Goal: Task Accomplishment & Management: Complete application form

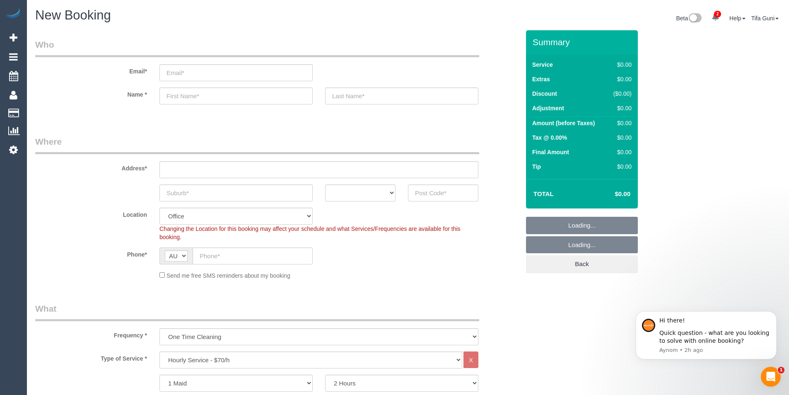
select select "object:2102"
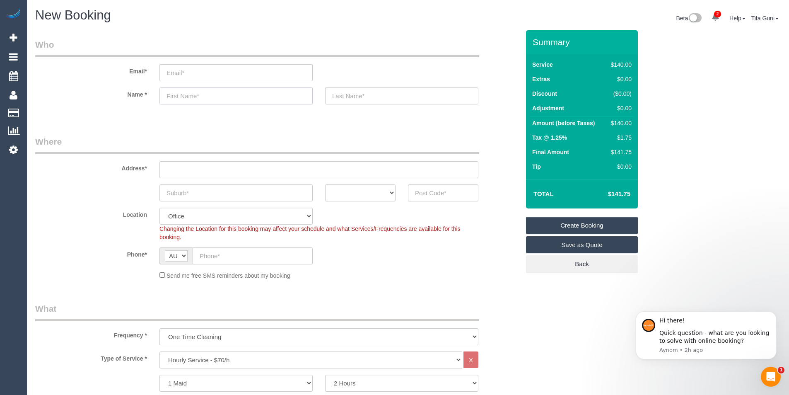
click at [178, 100] on input "text" at bounding box center [235, 95] width 153 height 17
type input "Becky"
click at [348, 97] on input "text" at bounding box center [401, 95] width 153 height 17
click at [179, 168] on input "text" at bounding box center [318, 169] width 319 height 17
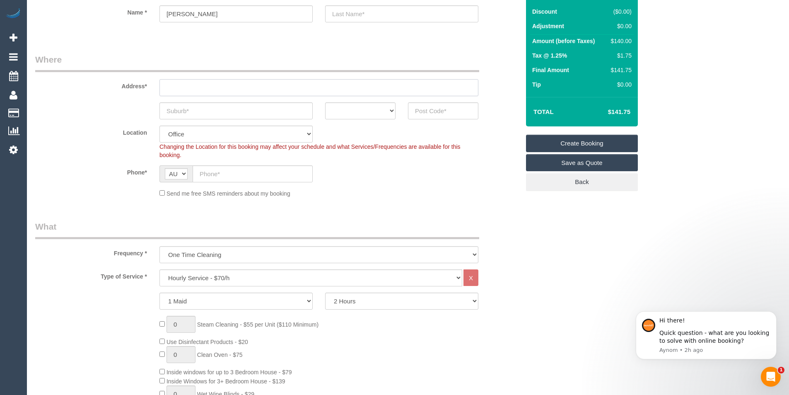
scroll to position [83, 0]
click at [226, 253] on select "One Time Cleaning Weekly - 10% Off - 10.00% (0% for the First Booking) Fortnigh…" at bounding box center [318, 253] width 319 height 17
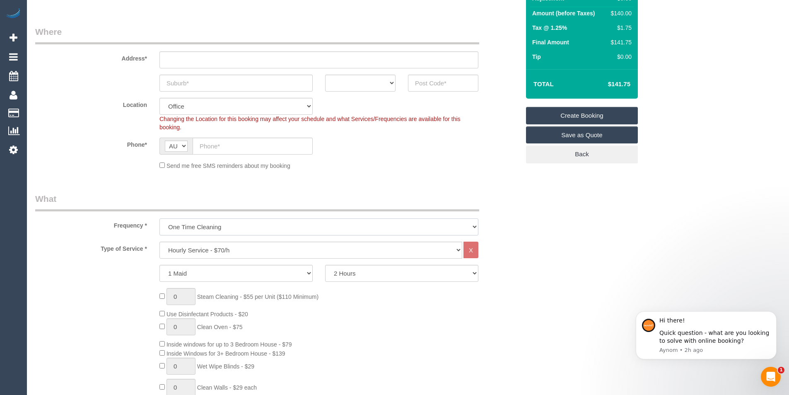
scroll to position [124, 0]
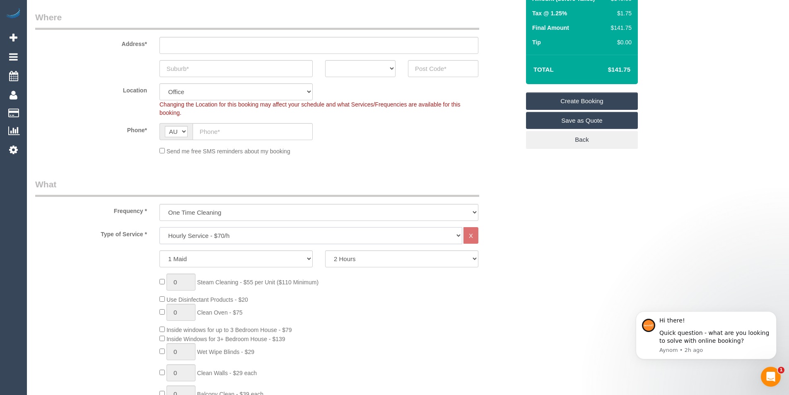
click at [204, 236] on select "Hourly Service - $70/h Hourly Service - $65/h Hourly Service - $60/h Hourly Ser…" at bounding box center [310, 235] width 303 height 17
click at [134, 246] on div "Type of Service * Hourly Service - $70/h Hourly Service - $65/h Hourly Service …" at bounding box center [277, 381] width 484 height 308
click at [203, 215] on select "One Time Cleaning Weekly - 10% Off - 10.00% (0% for the First Booking) Fortnigh…" at bounding box center [318, 212] width 319 height 17
select select "object:2103"
click at [159, 204] on select "One Time Cleaning Weekly - 10% Off - 10.00% (0% for the First Booking) Fortnigh…" at bounding box center [318, 212] width 319 height 17
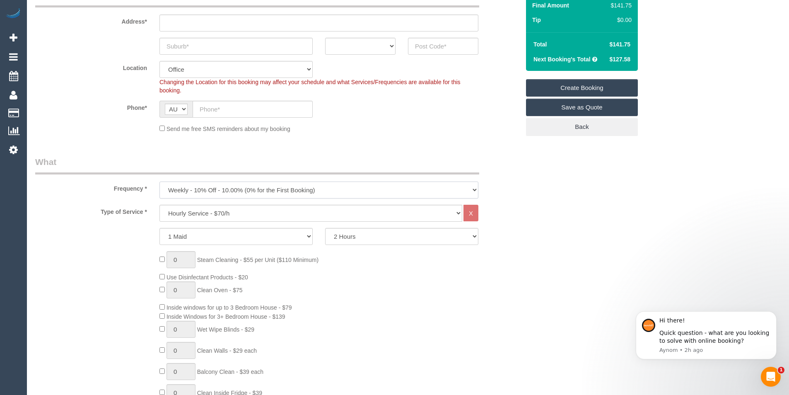
scroll to position [166, 0]
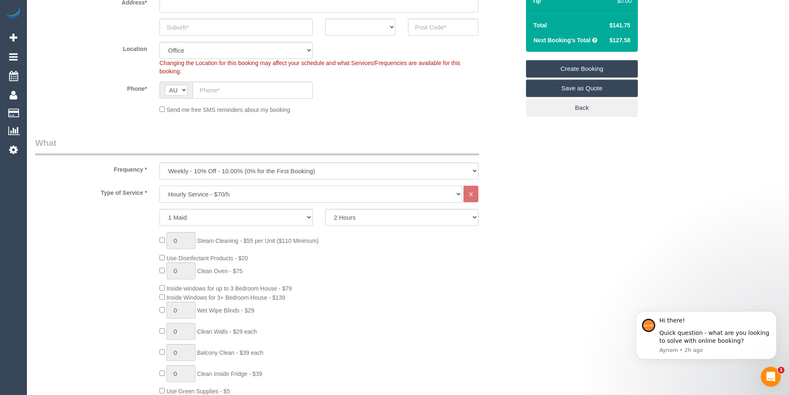
click at [229, 193] on select "Hourly Service - $70/h Hourly Service - $65/h Hourly Service - $60/h Hourly Ser…" at bounding box center [310, 193] width 303 height 17
select select "213"
click at [159, 185] on select "Hourly Service - $70/h Hourly Service - $65/h Hourly Service - $60/h Hourly Ser…" at bounding box center [310, 193] width 303 height 17
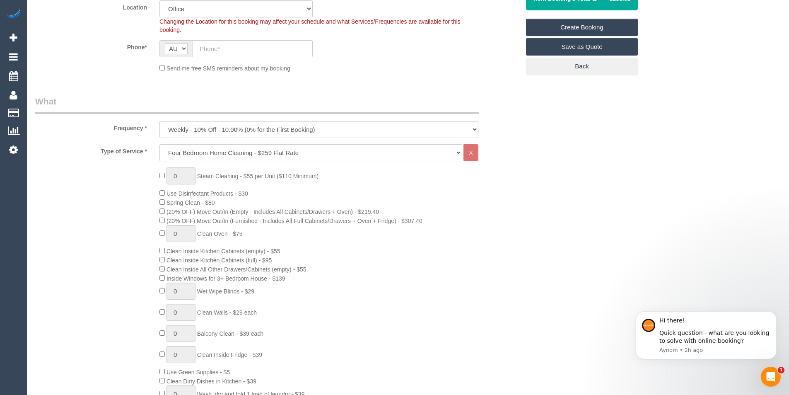
scroll to position [248, 0]
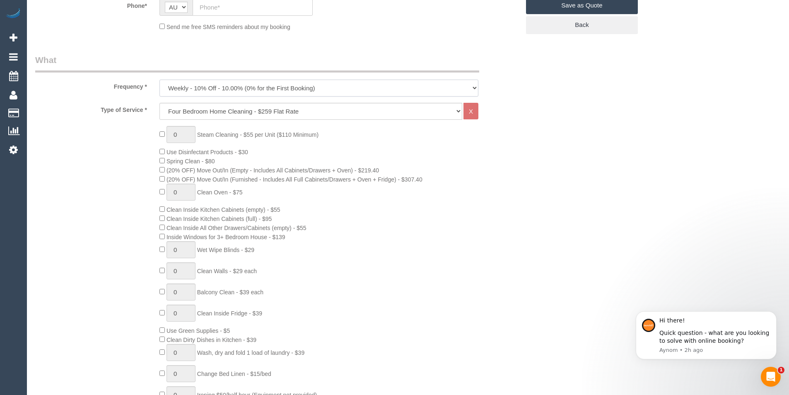
click at [293, 84] on select "One Time Cleaning Weekly - 10% Off - 10.00% (0% for the First Booking) Fortnigh…" at bounding box center [318, 87] width 319 height 17
click at [235, 87] on select "One Time Cleaning Weekly - 10% Off - 10.00% (0% for the First Booking) Fortnigh…" at bounding box center [318, 87] width 319 height 17
click at [159, 79] on select "One Time Cleaning Weekly - 10% Off - 10.00% (0% for the First Booking) Fortnigh…" at bounding box center [318, 87] width 319 height 17
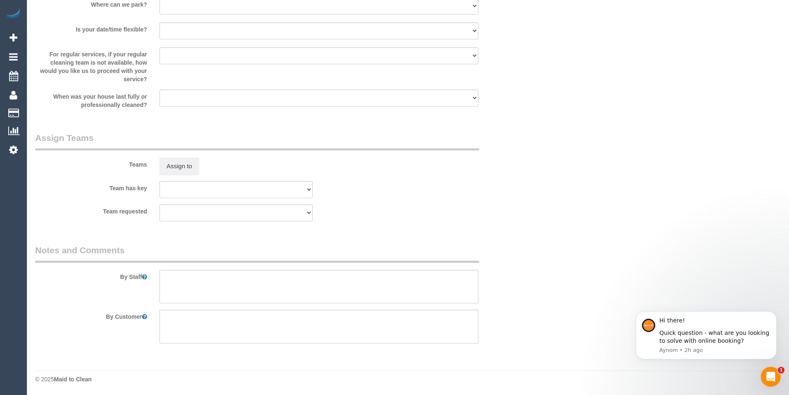
scroll to position [1178, 0]
click at [170, 279] on textarea at bounding box center [318, 286] width 319 height 34
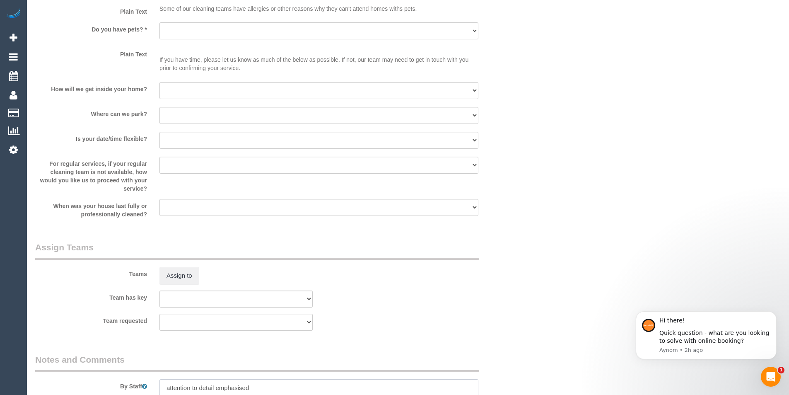
scroll to position [1054, 0]
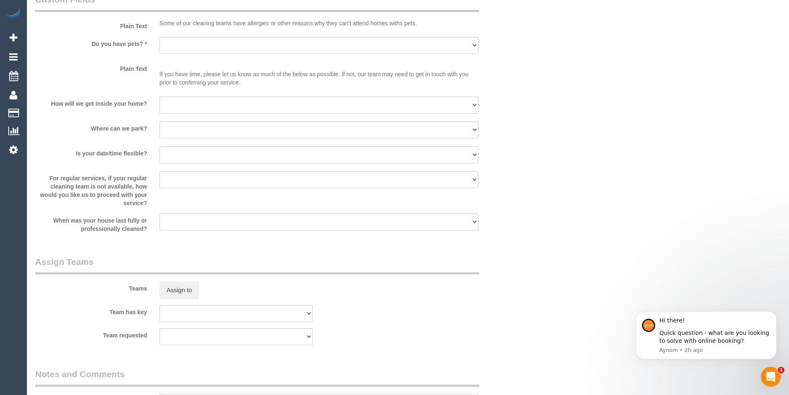
type textarea "attention to detail emphasised c"
click at [192, 48] on select "Yes - Cats Yes - Dogs No pets Yes - Dogs and Cats Yes - Other" at bounding box center [318, 45] width 319 height 17
select select "number:27"
click at [159, 37] on select "Yes - Cats Yes - Dogs No pets Yes - Dogs and Cats Yes - Other" at bounding box center [318, 45] width 319 height 17
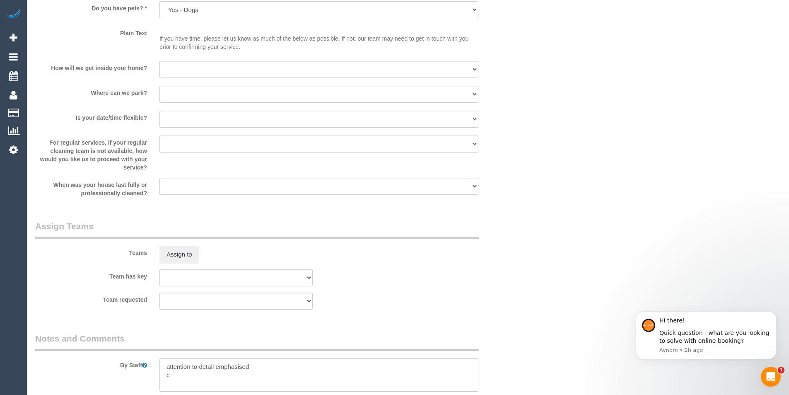
scroll to position [1178, 0]
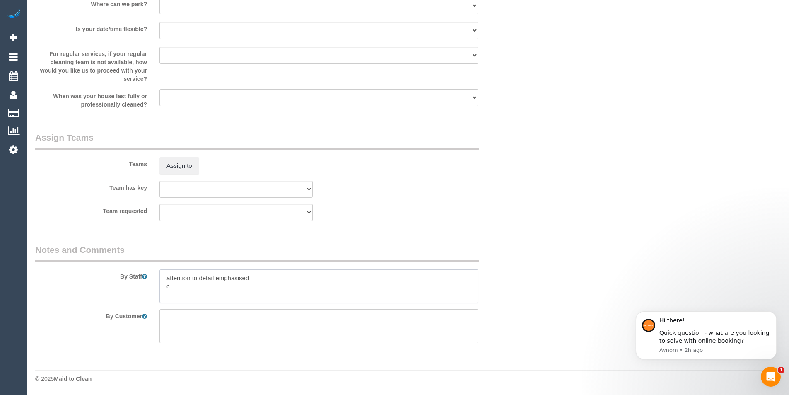
click at [181, 287] on textarea at bounding box center [318, 286] width 319 height 34
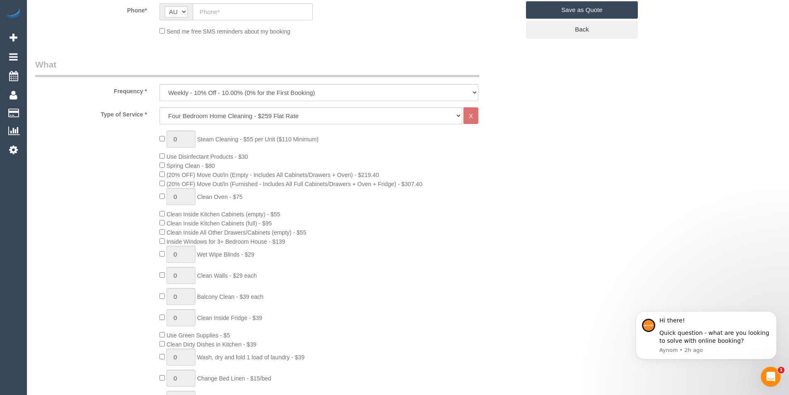
scroll to position [248, 0]
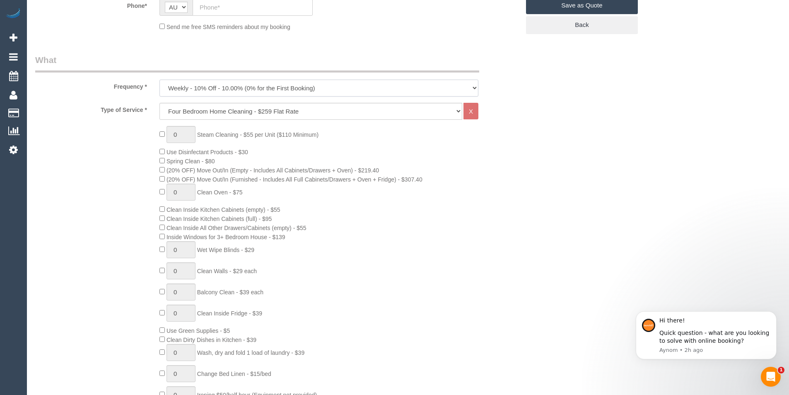
click at [264, 87] on select "One Time Cleaning Weekly - 10% Off - 10.00% (0% for the First Booking) Fortnigh…" at bounding box center [318, 87] width 319 height 17
click at [243, 110] on select "Hourly Service - $70/h Hourly Service - $65/h Hourly Service - $60/h Hourly Ser…" at bounding box center [310, 111] width 303 height 17
select select "209"
click at [159, 103] on select "Hourly Service - $70/h Hourly Service - $65/h Hourly Service - $60/h Hourly Ser…" at bounding box center [310, 111] width 303 height 17
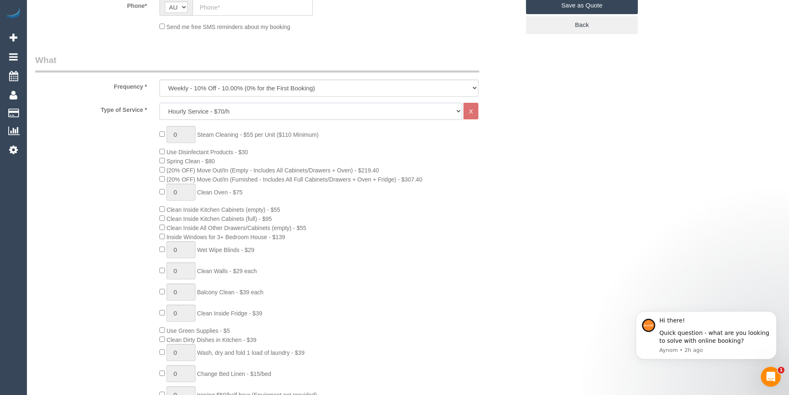
select select "1"
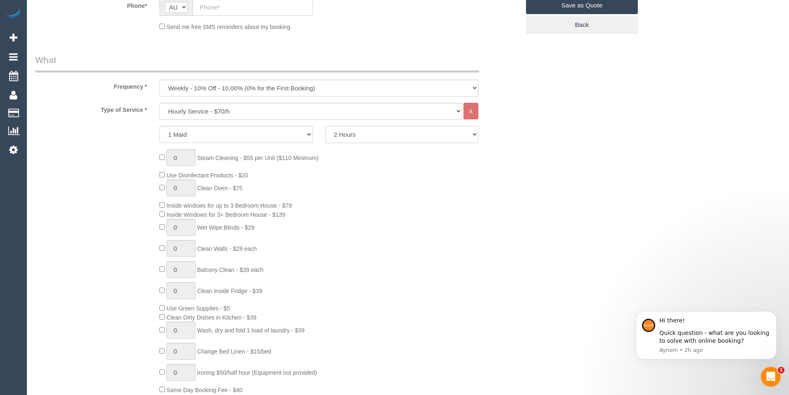
click at [359, 135] on select "2 Hours 2.5 Hours 3 Hours 3.5 Hours 4 Hours 4.5 Hours 5 Hours 5.5 Hours 6 Hours…" at bounding box center [401, 134] width 153 height 17
select select "150"
click at [325, 126] on select "2 Hours 2.5 Hours 3 Hours 3.5 Hours 4 Hours 4.5 Hours 5 Hours 5.5 Hours 6 Hours…" at bounding box center [401, 134] width 153 height 17
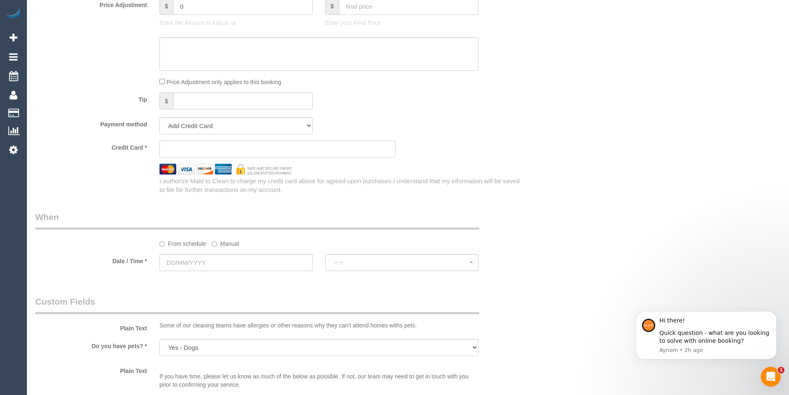
scroll to position [828, 0]
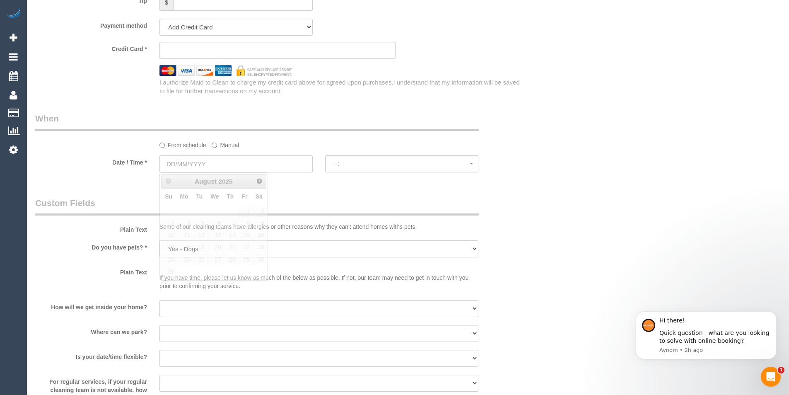
click at [237, 167] on input "text" at bounding box center [235, 163] width 153 height 17
click at [261, 181] on span "Next" at bounding box center [259, 180] width 7 height 7
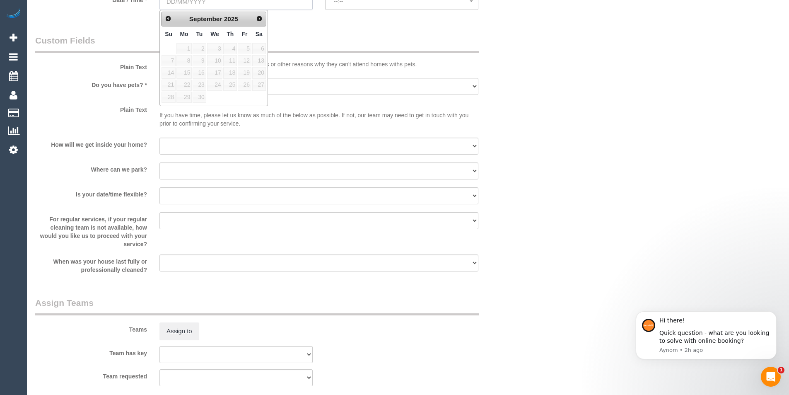
scroll to position [994, 0]
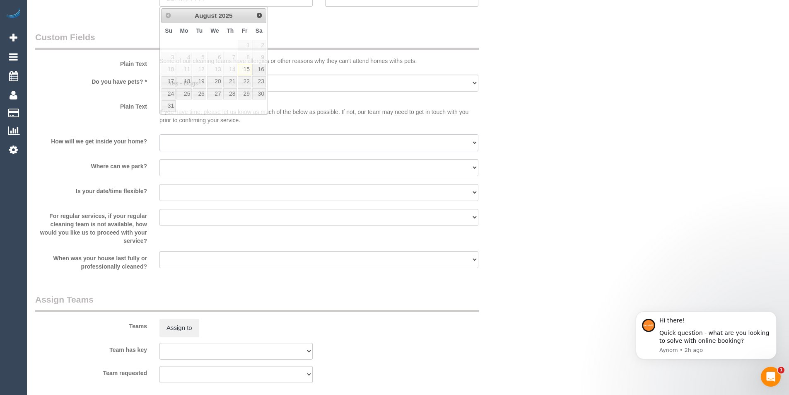
click at [219, 141] on select "I will be home Key will be left (please provide details below) Lock box/Access …" at bounding box center [318, 142] width 319 height 17
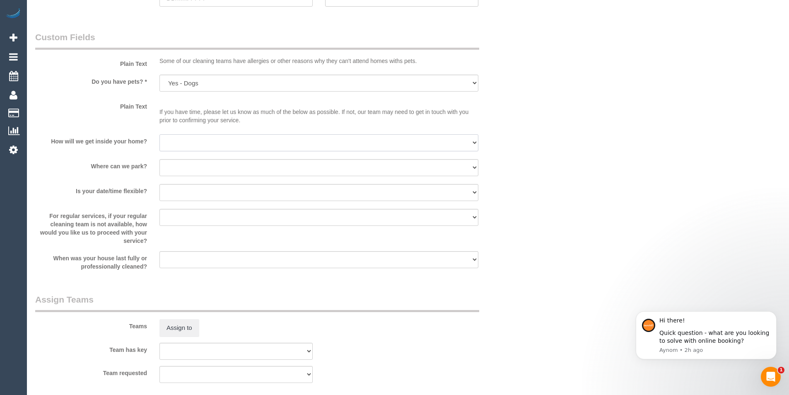
select select "number:14"
click at [159, 134] on select "I will be home Key will be left (please provide details below) Lock box/Access …" at bounding box center [318, 142] width 319 height 17
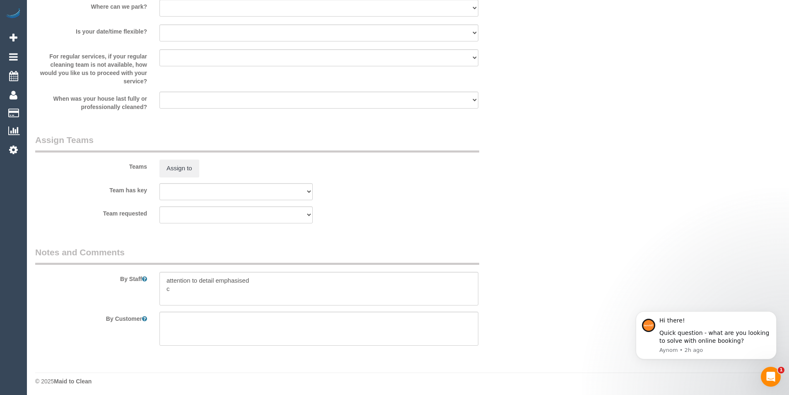
scroll to position [1155, 0]
click at [178, 289] on textarea at bounding box center [318, 286] width 319 height 34
click at [186, 286] on textarea at bounding box center [318, 286] width 319 height 34
click at [286, 284] on textarea at bounding box center [318, 286] width 319 height 34
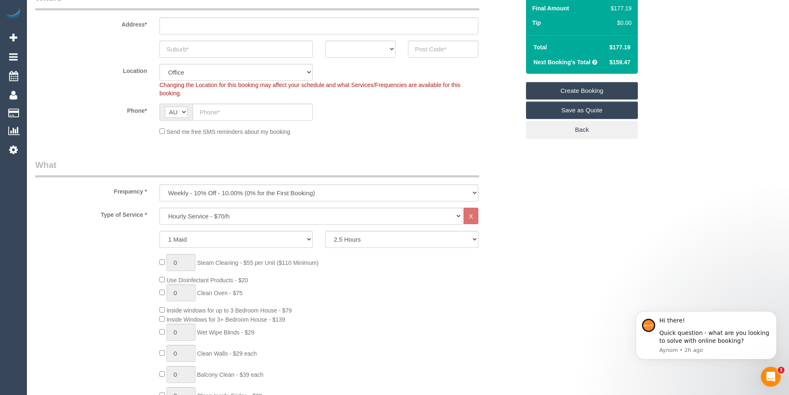
scroll to position [124, 0]
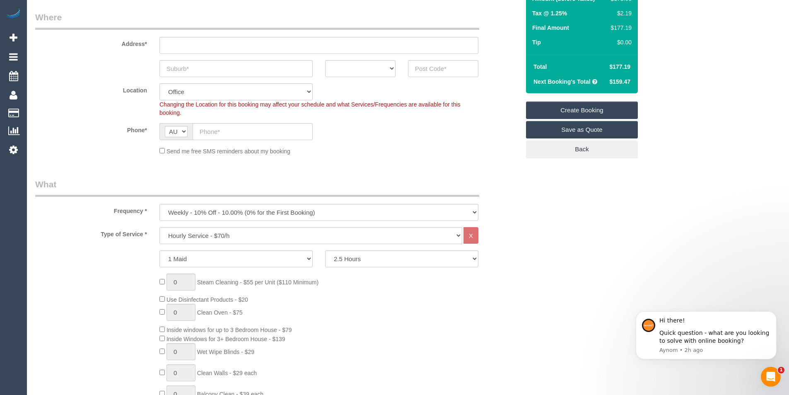
type textarea "attention to detail emphasised first week client will be home then ongoing may …"
click at [433, 69] on input "text" at bounding box center [443, 68] width 70 height 17
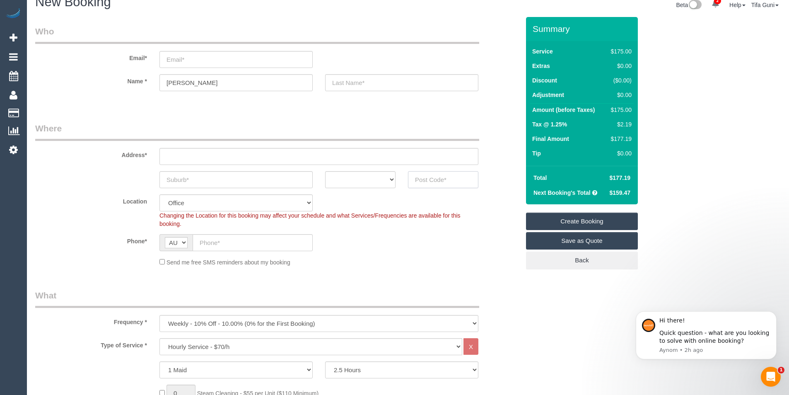
scroll to position [0, 0]
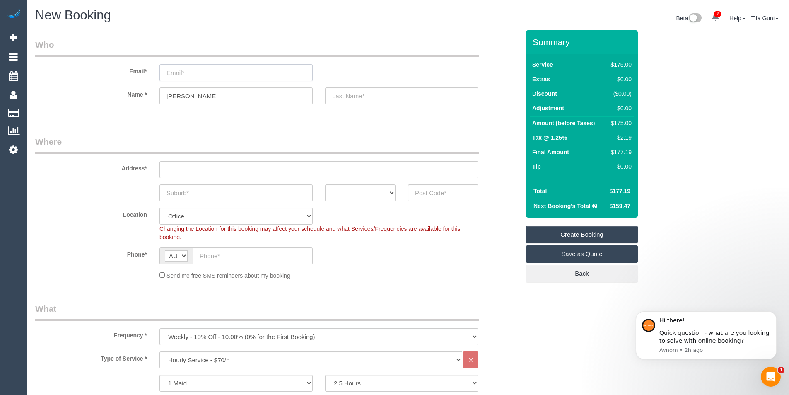
click at [184, 76] on input "email" at bounding box center [235, 72] width 153 height 17
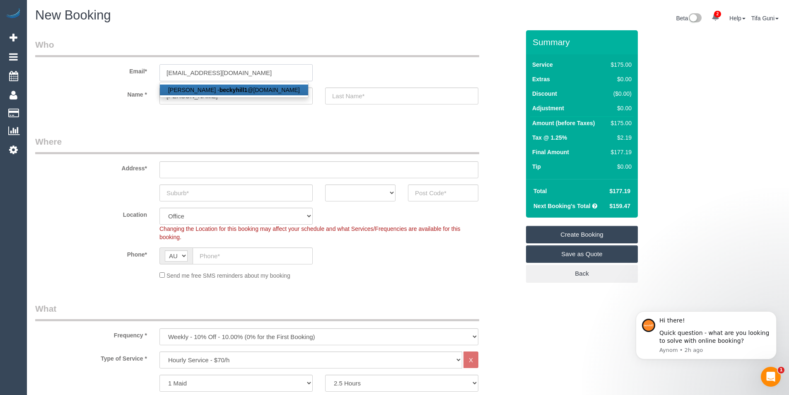
type input "beckyhill1@hotmail.com"
click at [185, 171] on input "text" at bounding box center [318, 169] width 319 height 17
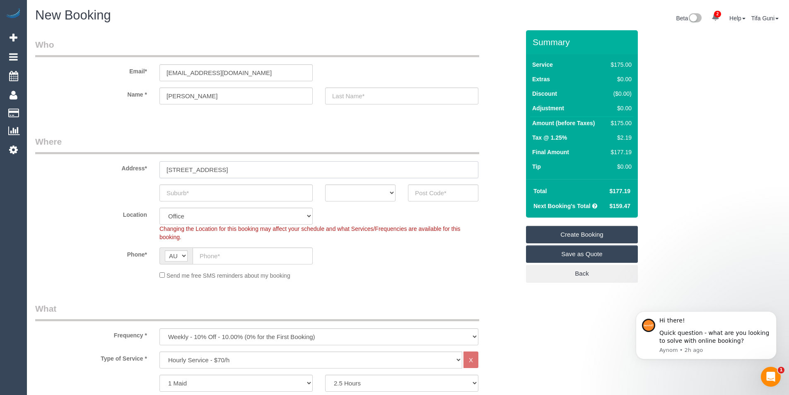
drag, startPoint x: 237, startPoint y: 164, endPoint x: 149, endPoint y: 171, distance: 87.6
click at [149, 171] on div "Address* 402 st kilda street" at bounding box center [277, 156] width 497 height 43
type input "402 st kilda street"
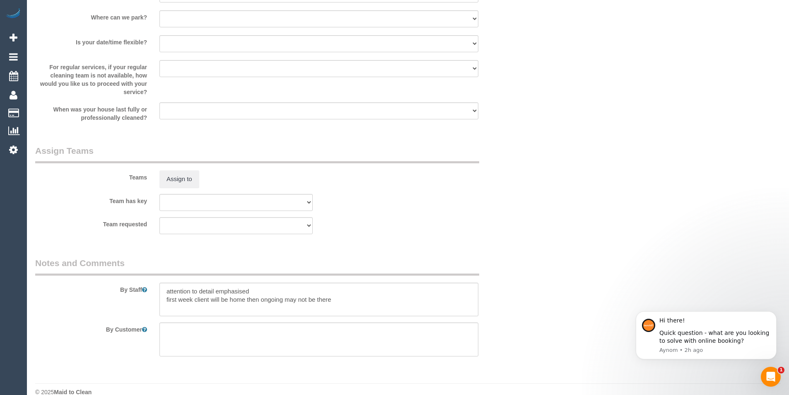
scroll to position [1155, 0]
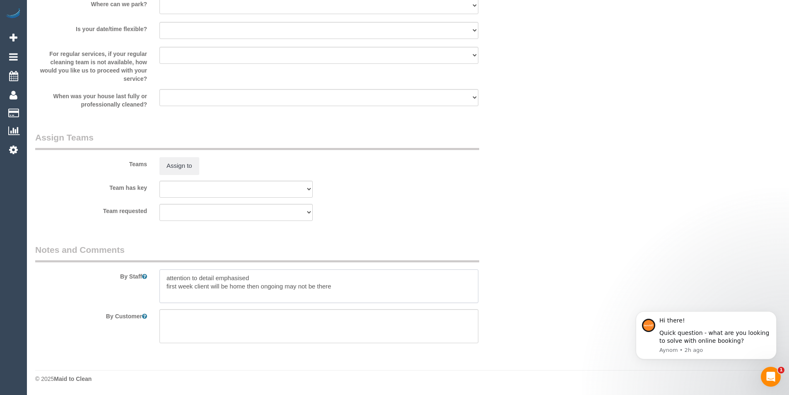
click at [338, 289] on textarea at bounding box center [318, 286] width 319 height 34
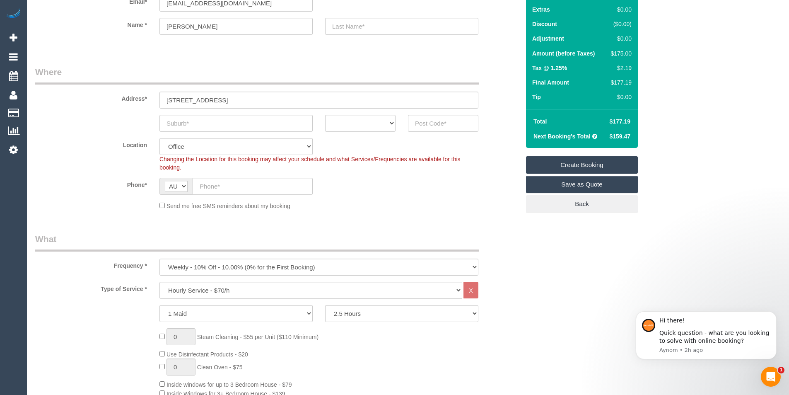
scroll to position [0, 0]
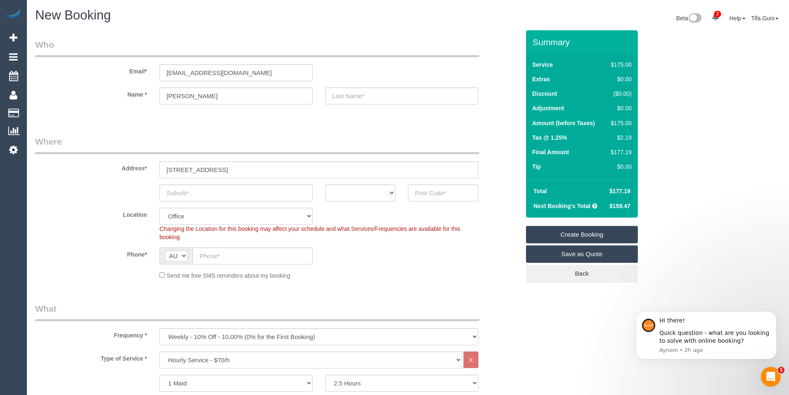
type textarea "attention to detail emphasised first week client will be home then ongoing may …"
click at [374, 99] on input "text" at bounding box center [401, 95] width 153 height 17
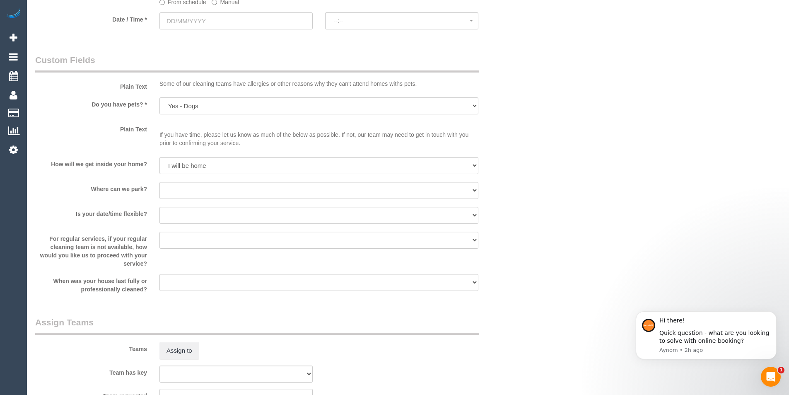
scroll to position [990, 0]
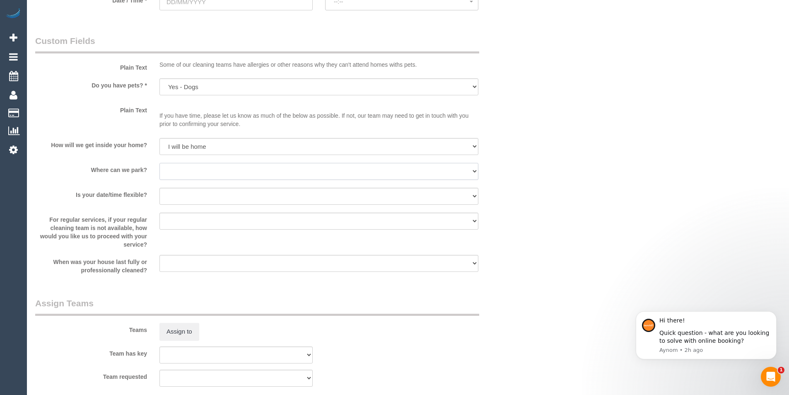
click at [207, 172] on select "I will provide parking on-site Free street parking Paid street parking (cost wi…" at bounding box center [318, 171] width 319 height 17
select select "number:19"
click at [159, 163] on select "I will provide parking on-site Free street parking Paid street parking (cost wi…" at bounding box center [318, 171] width 319 height 17
click at [213, 194] on select "Yes - date and time Yes - date but not time Yes - time but not date No - No fle…" at bounding box center [318, 196] width 319 height 17
select select "number:25"
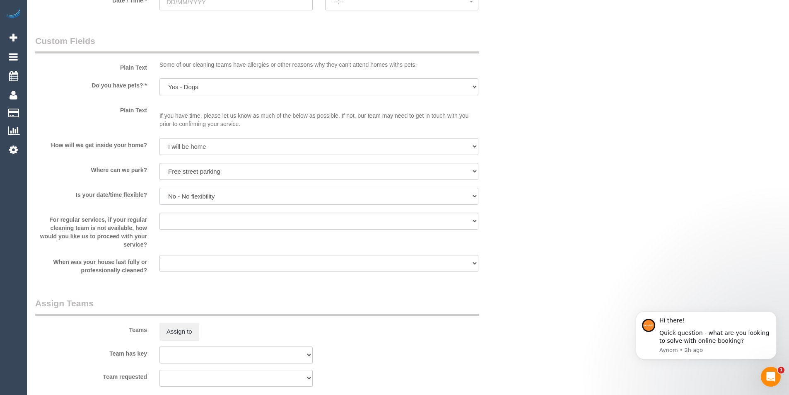
click at [159, 188] on select "Yes - date and time Yes - date but not time Yes - time but not date No - No fle…" at bounding box center [318, 196] width 319 height 17
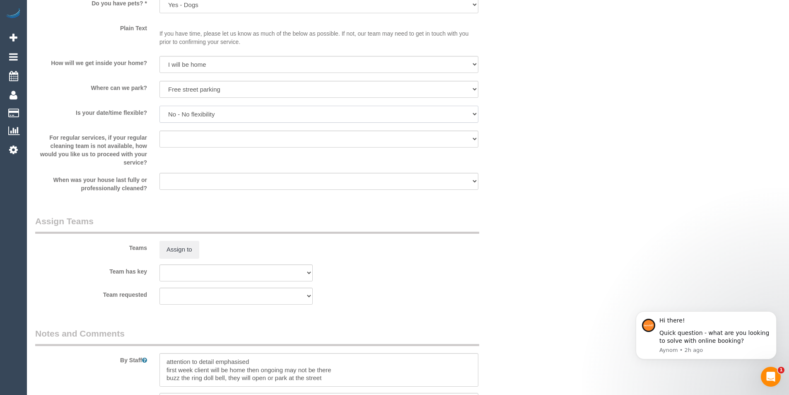
scroll to position [1073, 0]
click at [182, 145] on select "Arrange a cleaner to cover and do not bother you Arrange a cleaner to cover and…" at bounding box center [318, 138] width 319 height 17
click at [465, 241] on div "Teams Assign to" at bounding box center [277, 235] width 497 height 43
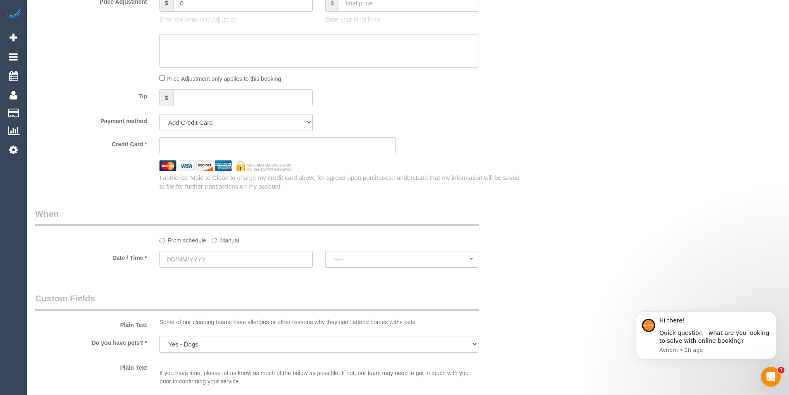
scroll to position [824, 0]
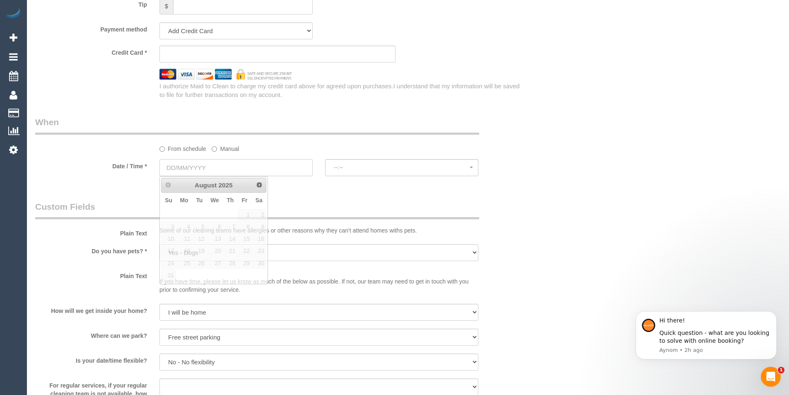
click at [191, 170] on input "text" at bounding box center [235, 167] width 153 height 17
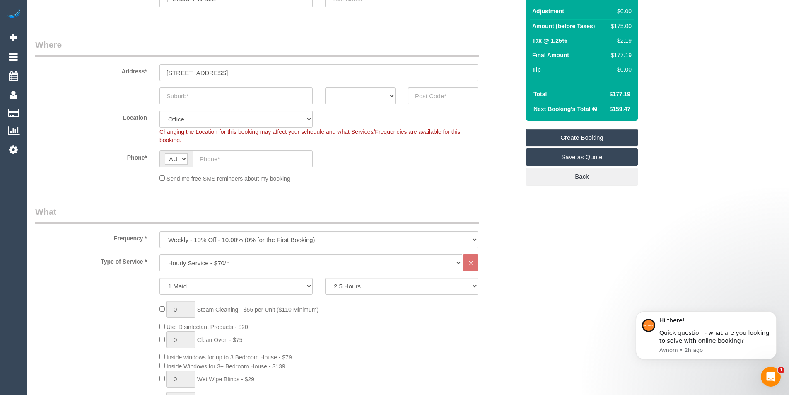
scroll to position [0, 0]
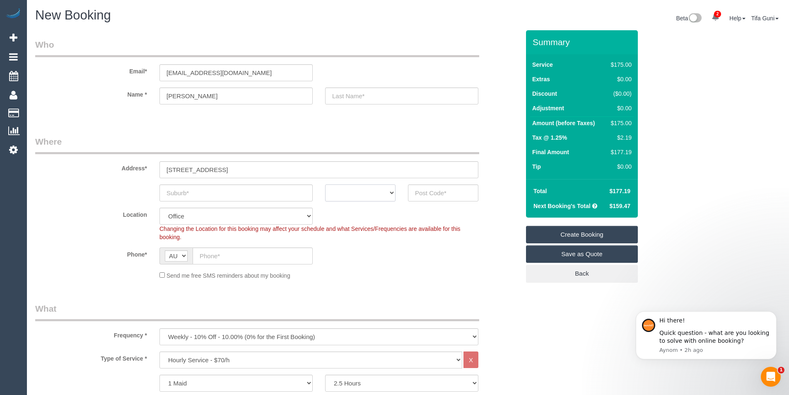
drag, startPoint x: 394, startPoint y: 191, endPoint x: 385, endPoint y: 200, distance: 13.2
click at [394, 191] on select "ACT [GEOGRAPHIC_DATA] NT [GEOGRAPHIC_DATA] SA TAS [GEOGRAPHIC_DATA] [GEOGRAPHIC…" at bounding box center [360, 192] width 70 height 17
select select "VIC"
click at [325, 184] on select "ACT [GEOGRAPHIC_DATA] NT [GEOGRAPHIC_DATA] SA TAS [GEOGRAPHIC_DATA] [GEOGRAPHIC…" at bounding box center [360, 192] width 70 height 17
click at [438, 188] on input "text" at bounding box center [443, 192] width 70 height 17
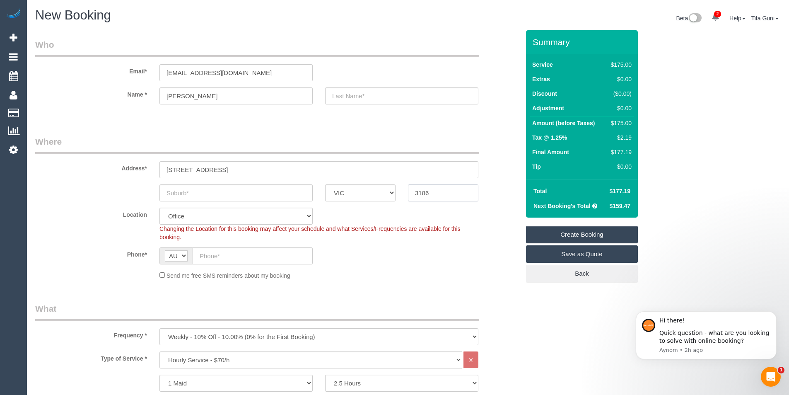
type input "3186"
click at [182, 190] on input "text" at bounding box center [235, 192] width 153 height 17
select select "64"
select select "object:2352"
click at [196, 195] on input "text" at bounding box center [235, 192] width 153 height 17
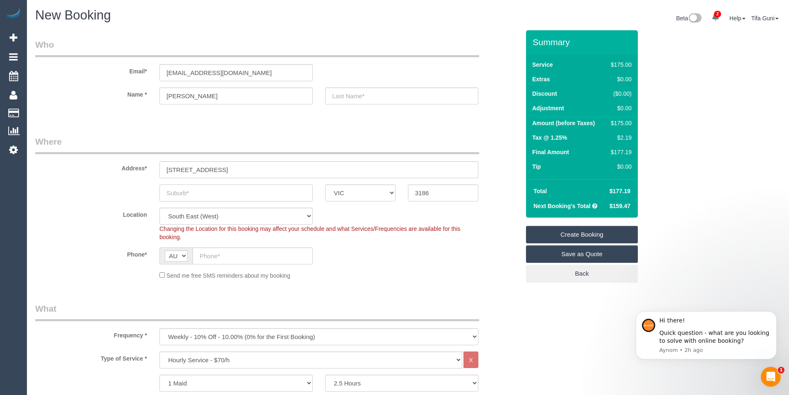
click at [182, 194] on input "text" at bounding box center [235, 192] width 153 height 17
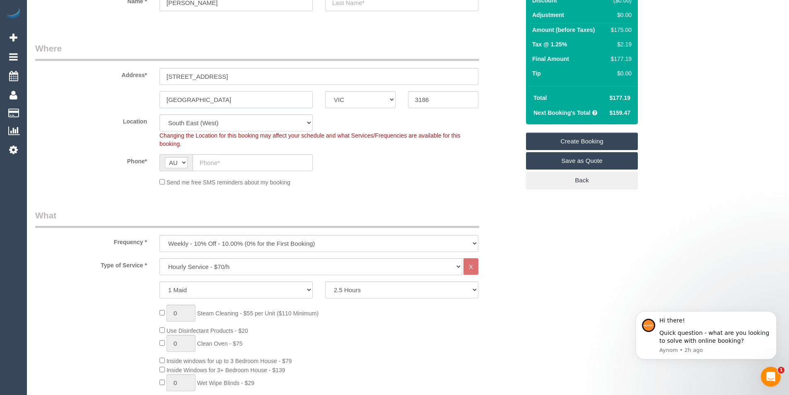
scroll to position [124, 0]
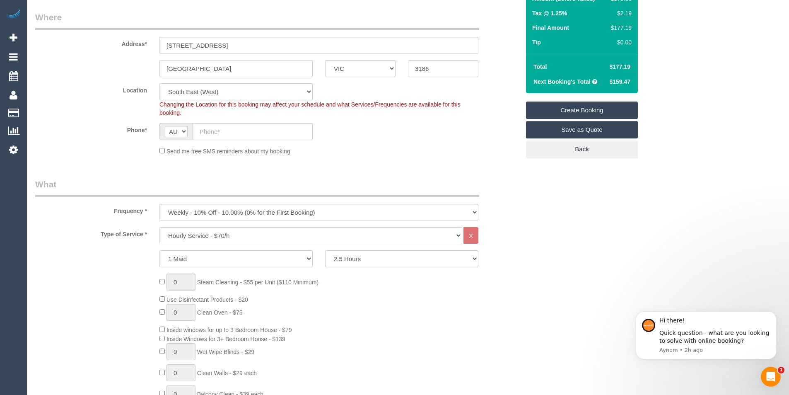
type input "Brighton"
click at [224, 135] on input "text" at bounding box center [253, 131] width 120 height 17
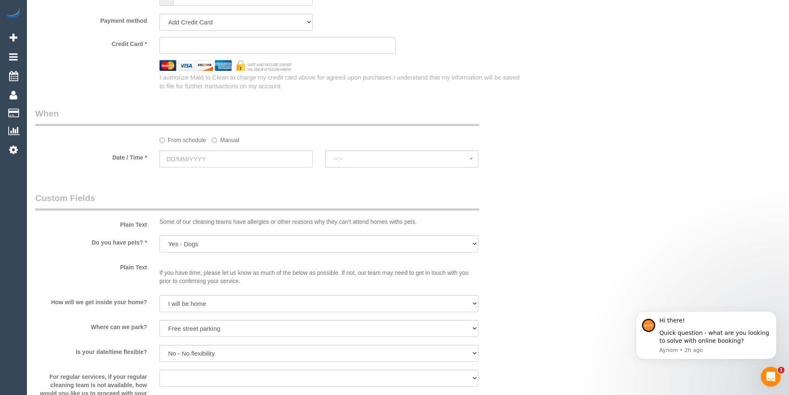
scroll to position [828, 0]
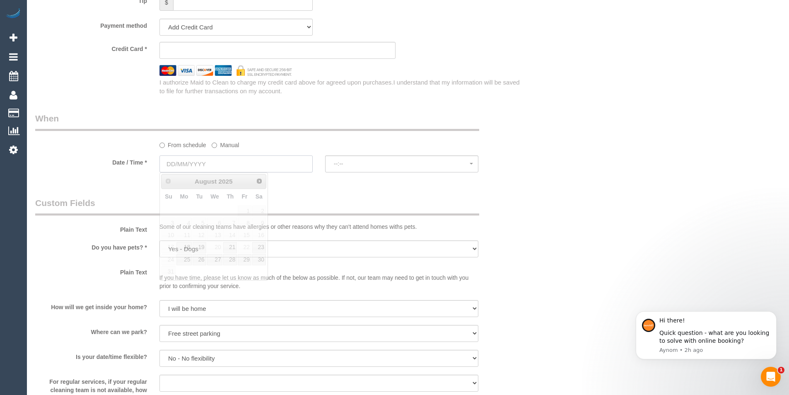
click at [206, 163] on input "text" at bounding box center [235, 163] width 153 height 17
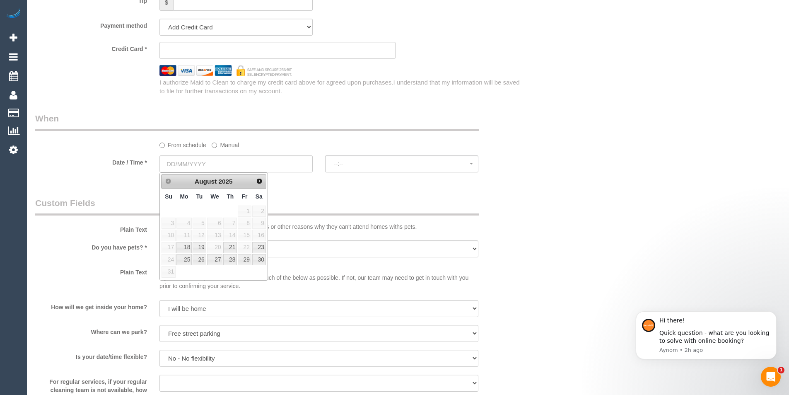
click at [520, 115] on div "From schedule Manual" at bounding box center [277, 130] width 497 height 37
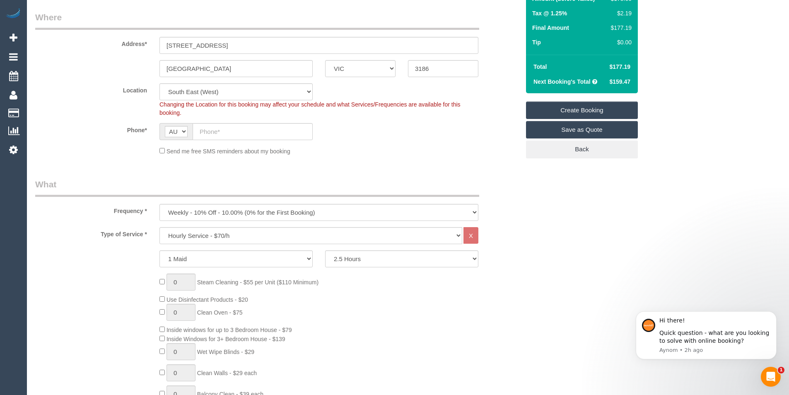
scroll to position [0, 0]
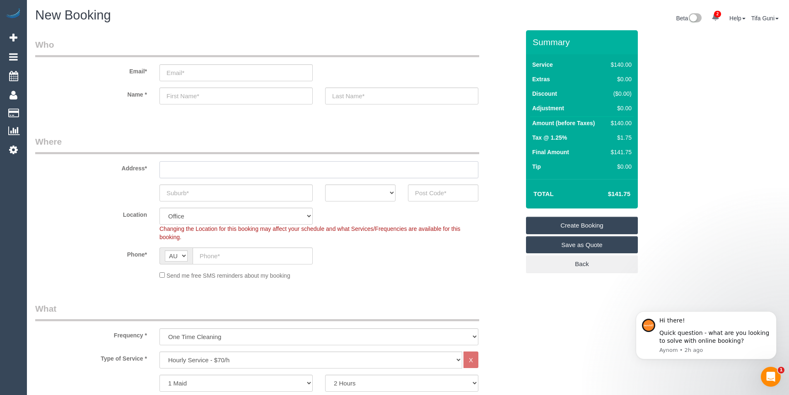
click at [176, 169] on input "text" at bounding box center [318, 169] width 319 height 17
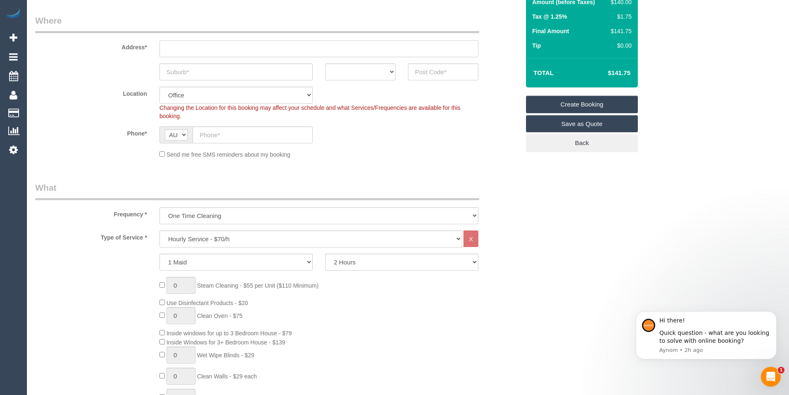
scroll to position [124, 0]
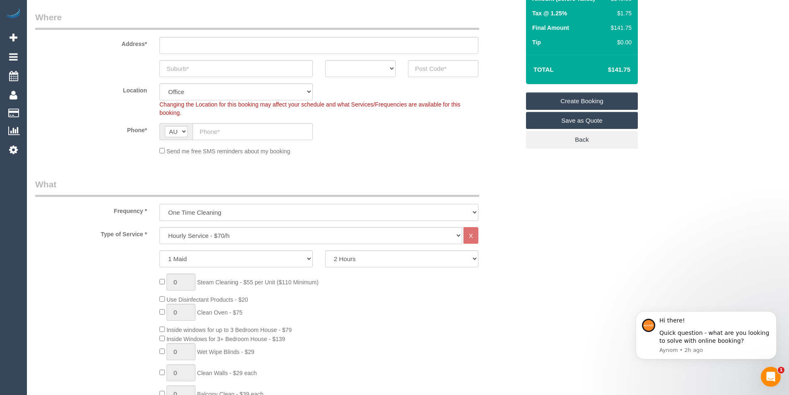
click at [218, 211] on select "One Time Cleaning Weekly - 10% Off - 10.00% (0% for the First Booking) Fortnigh…" at bounding box center [318, 212] width 319 height 17
select select "object:651"
click at [159, 204] on select "One Time Cleaning Weekly - 10% Off - 10.00% (0% for the First Booking) Fortnigh…" at bounding box center [318, 212] width 319 height 17
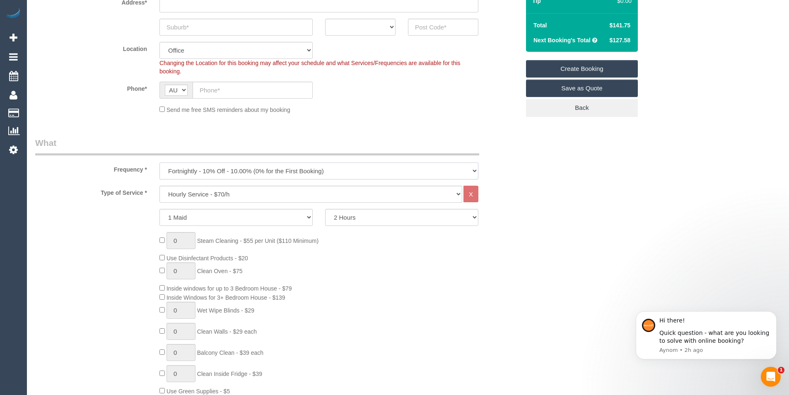
scroll to position [207, 0]
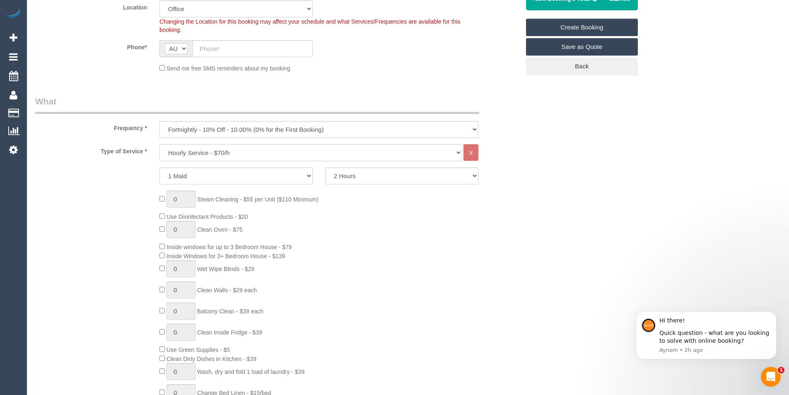
click at [211, 153] on select "Hourly Service - $70/h Hourly Service - $65/h Hourly Service - $60/h Hourly Ser…" at bounding box center [310, 152] width 303 height 17
click at [94, 187] on div "Type of Service * Hourly Service - $70/h Hourly Service - $65/h Hourly Service …" at bounding box center [277, 298] width 484 height 308
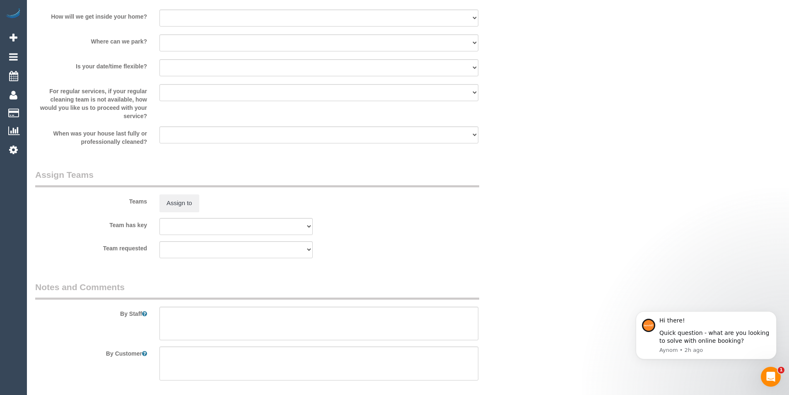
scroll to position [1155, 0]
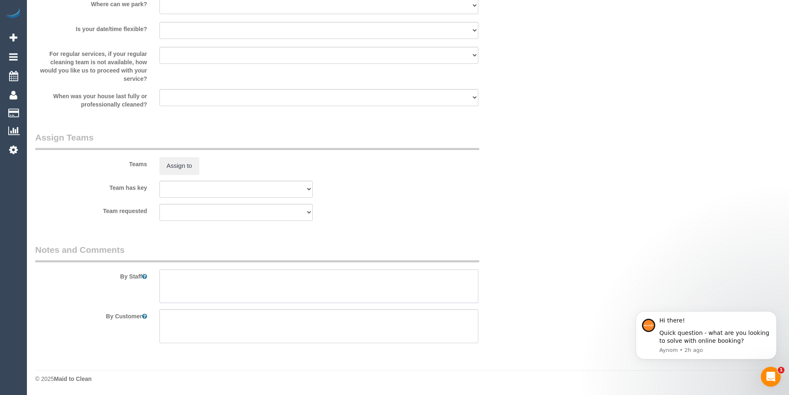
click at [168, 274] on textarea at bounding box center [318, 286] width 319 height 34
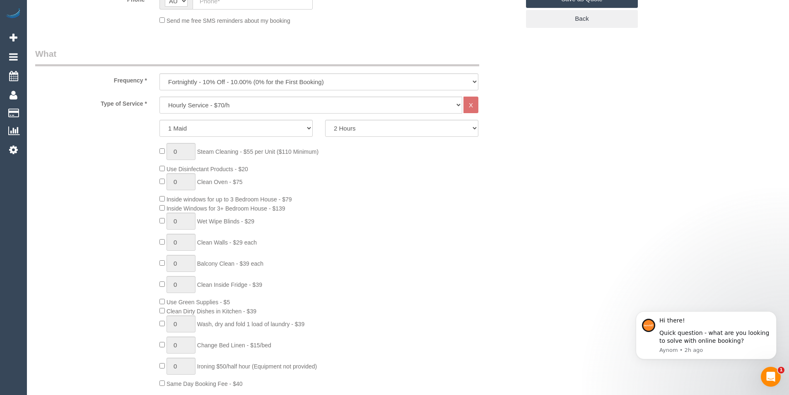
scroll to position [245, 0]
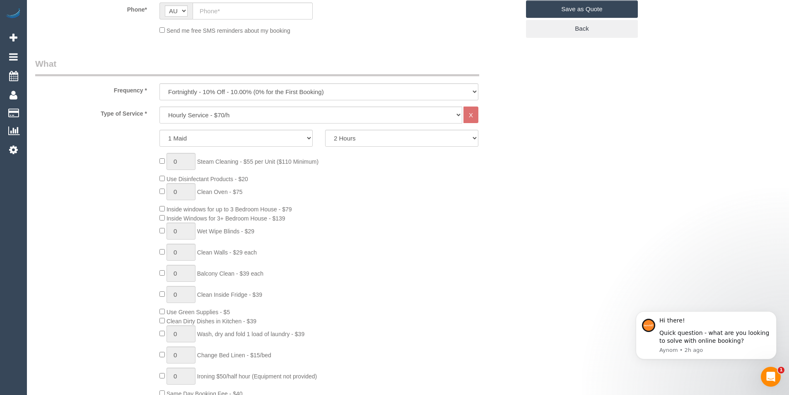
type textarea "change bedsheets"
click at [246, 115] on select "Hourly Service - $70/h Hourly Service - $65/h Hourly Service - $60/h Hourly Ser…" at bounding box center [310, 114] width 303 height 17
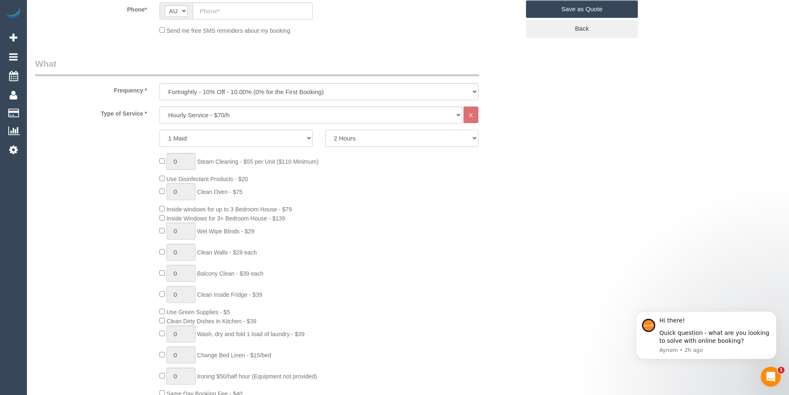
click at [398, 139] on select "2 Hours 2.5 Hours 3 Hours 3.5 Hours 4 Hours 4.5 Hours 5 Hours 5.5 Hours 6 Hours…" at bounding box center [401, 138] width 153 height 17
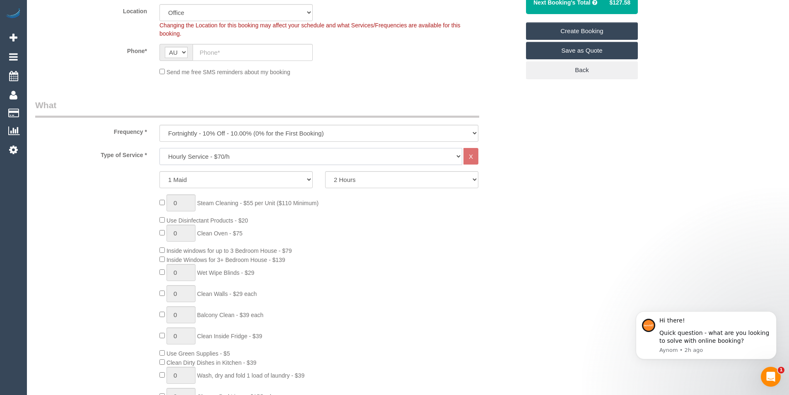
click at [250, 155] on select "Hourly Service - $70/h Hourly Service - $65/h Hourly Service - $60/h Hourly Ser…" at bounding box center [310, 156] width 303 height 17
select select "212"
click at [159, 148] on select "Hourly Service - $70/h Hourly Service - $65/h Hourly Service - $60/h Hourly Ser…" at bounding box center [310, 156] width 303 height 17
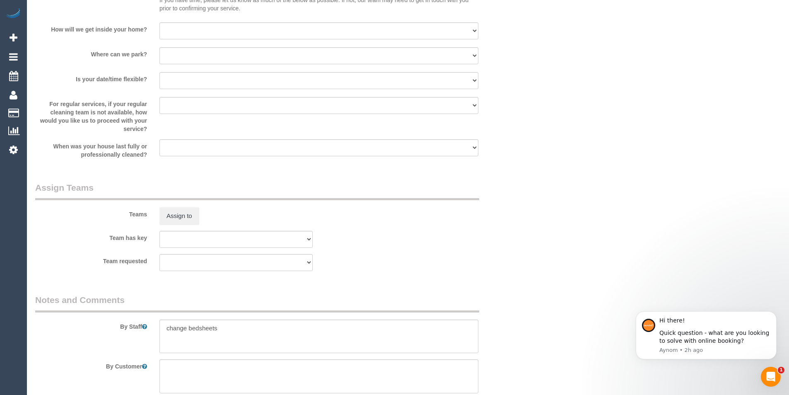
scroll to position [1178, 0]
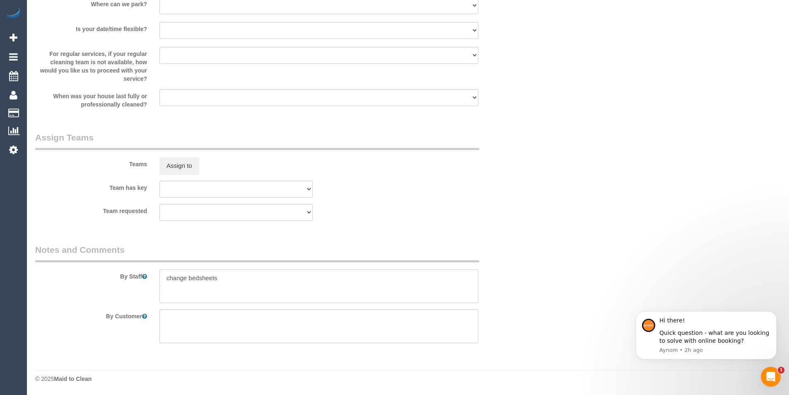
click at [222, 278] on textarea at bounding box center [318, 286] width 319 height 34
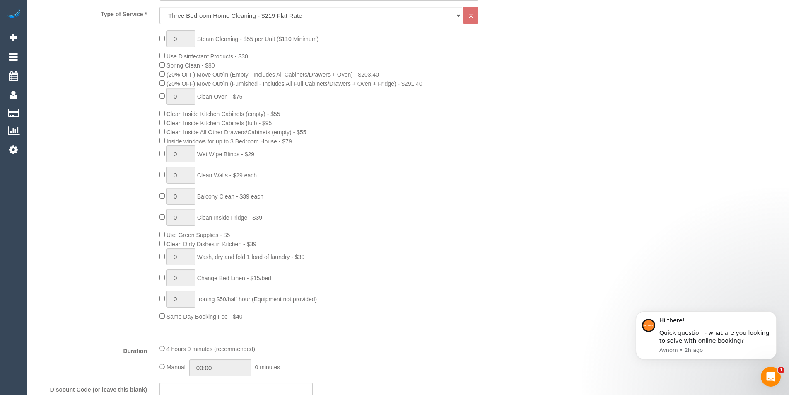
scroll to position [350, 0]
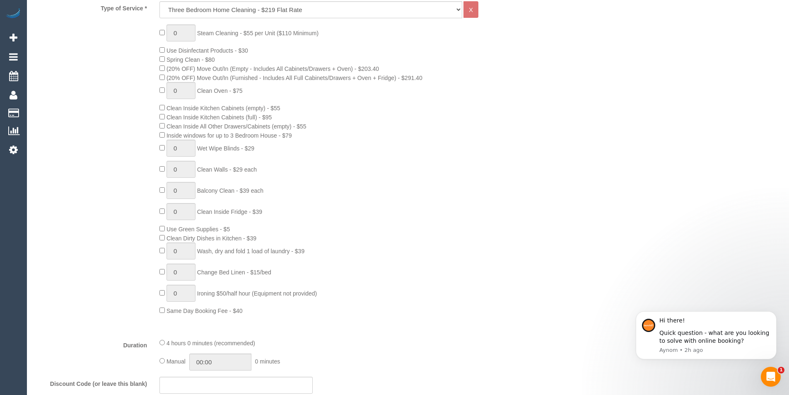
type textarea "change bedsheets every fortnight"
type input "1"
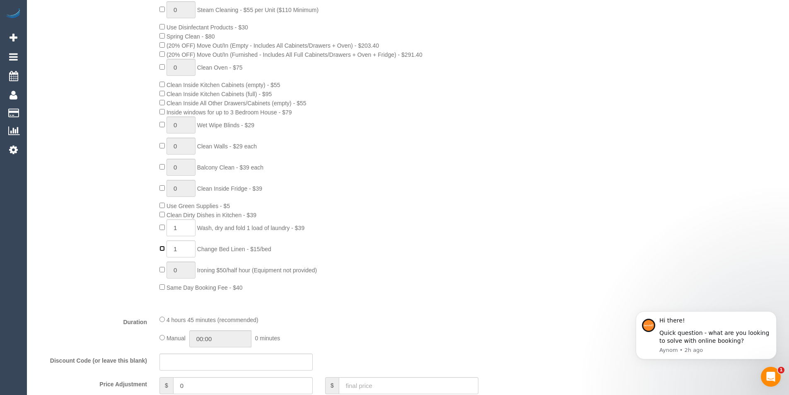
scroll to position [373, 0]
click at [184, 227] on input "1" at bounding box center [180, 227] width 29 height 17
type input "2"
click at [118, 236] on div "0 Steam Cleaning - $55 per Unit ($110 Minimum) Use Disinfectant Products - $30 …" at bounding box center [277, 147] width 497 height 290
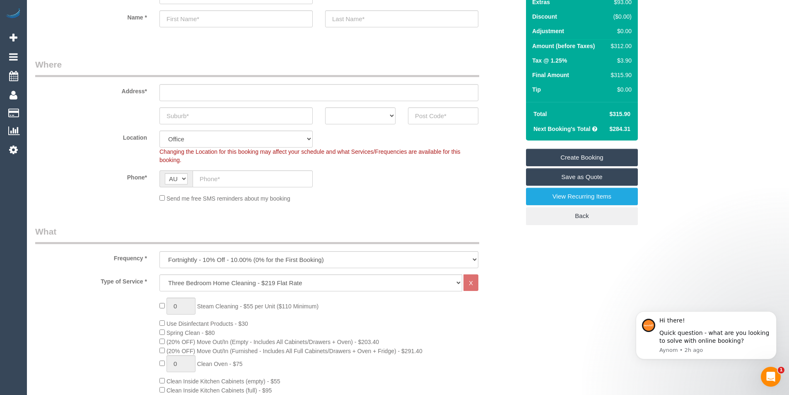
scroll to position [0, 0]
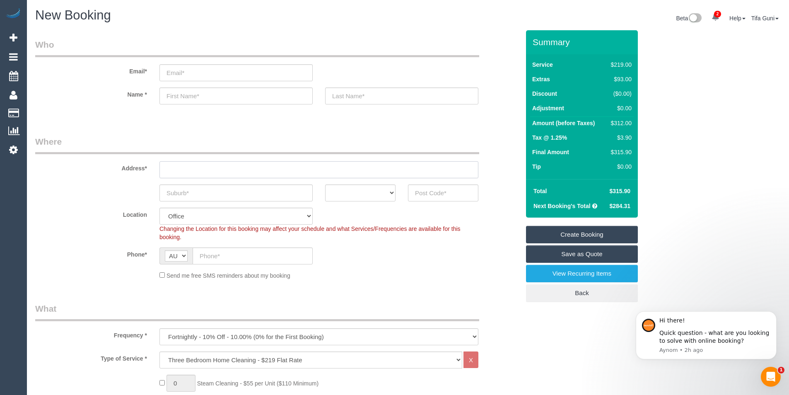
click at [178, 169] on input "text" at bounding box center [318, 169] width 319 height 17
click at [189, 191] on input "text" at bounding box center [235, 192] width 153 height 17
drag, startPoint x: 207, startPoint y: 189, endPoint x: 125, endPoint y: 199, distance: 82.6
click at [125, 199] on div "Cregiburn ACT NSW NT QLD SA TAS VIC WA" at bounding box center [277, 192] width 497 height 17
type input "Cregiburn"
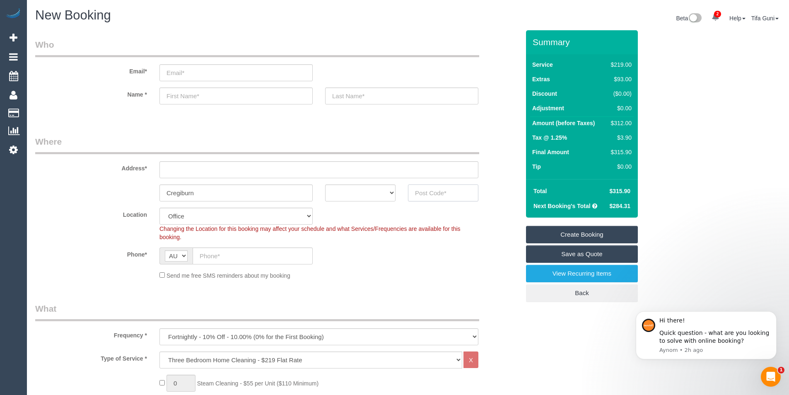
click at [444, 197] on input "text" at bounding box center [443, 192] width 70 height 17
type input "3064"
click at [385, 194] on select "ACT [GEOGRAPHIC_DATA] NT [GEOGRAPHIC_DATA] SA TAS [GEOGRAPHIC_DATA] [GEOGRAPHIC…" at bounding box center [360, 192] width 70 height 17
select select "VIC"
click at [325, 184] on select "ACT [GEOGRAPHIC_DATA] NT [GEOGRAPHIC_DATA] SA TAS [GEOGRAPHIC_DATA] [GEOGRAPHIC…" at bounding box center [360, 192] width 70 height 17
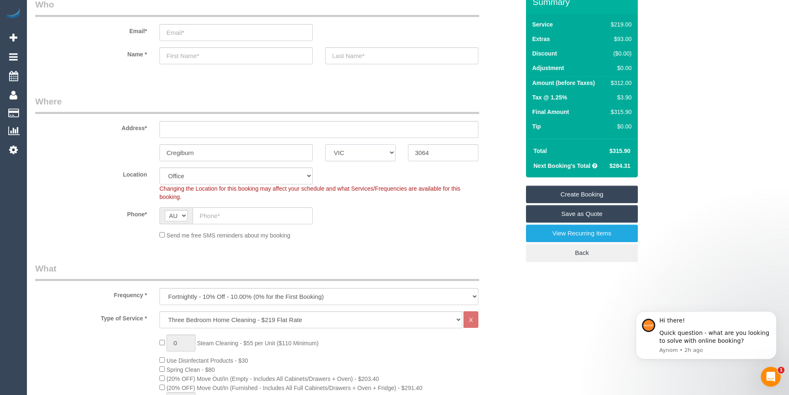
scroll to position [41, 0]
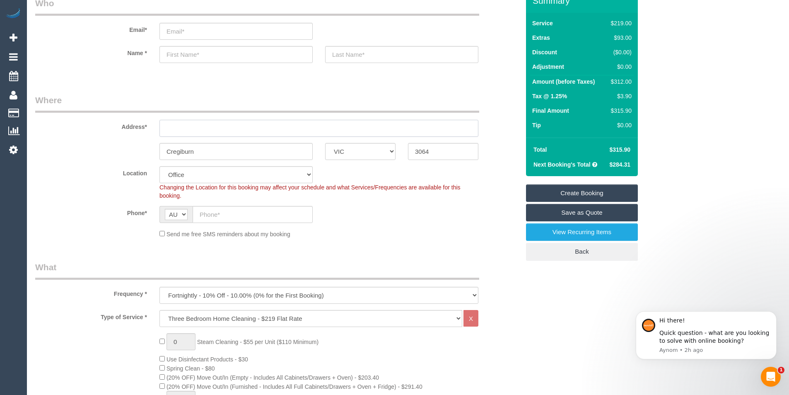
click at [188, 132] on input "text" at bounding box center [318, 128] width 319 height 17
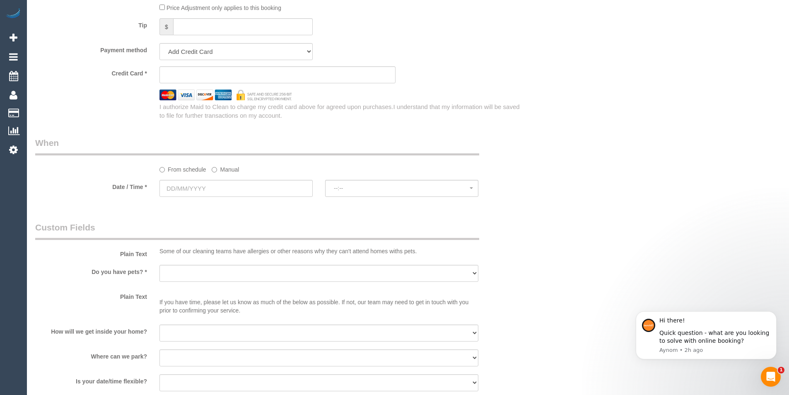
scroll to position [828, 0]
click at [220, 184] on input "text" at bounding box center [235, 186] width 153 height 17
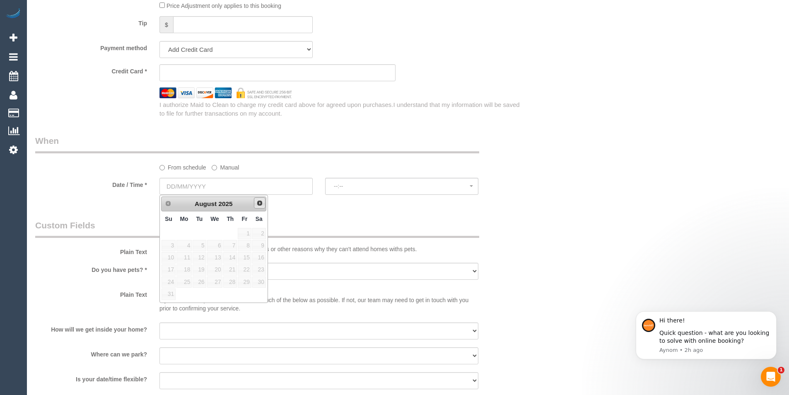
click at [256, 203] on span "Next" at bounding box center [259, 203] width 7 height 7
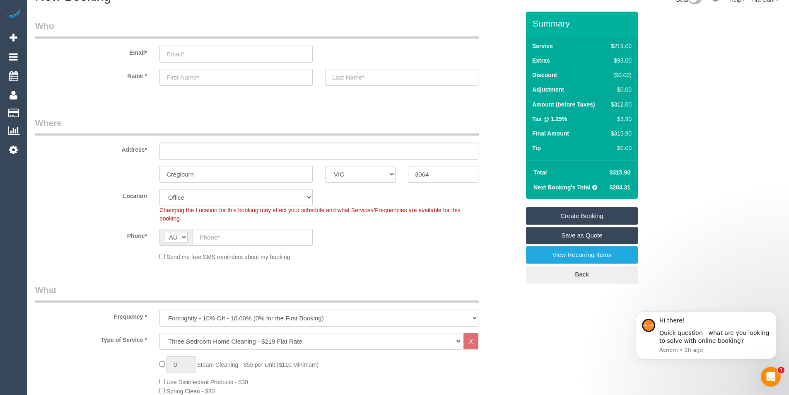
scroll to position [0, 0]
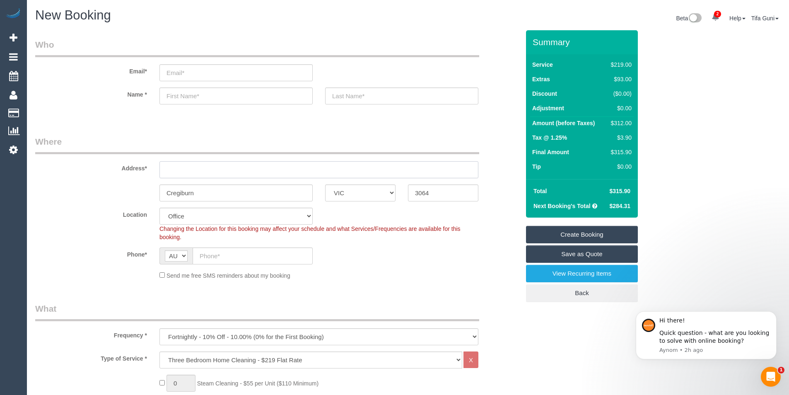
click at [172, 165] on input "text" at bounding box center [318, 169] width 319 height 17
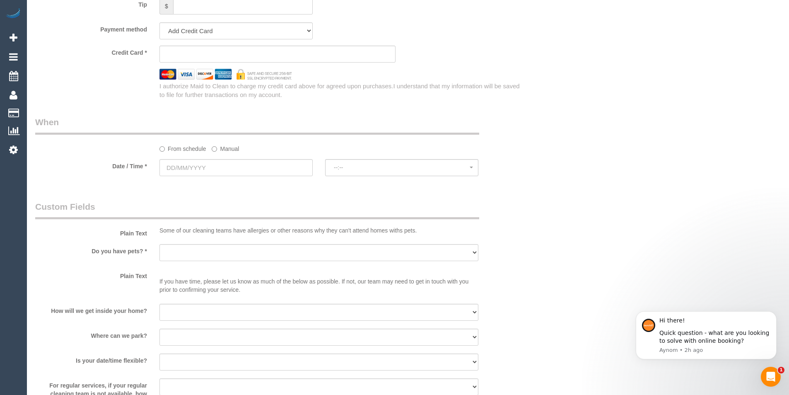
scroll to position [805, 0]
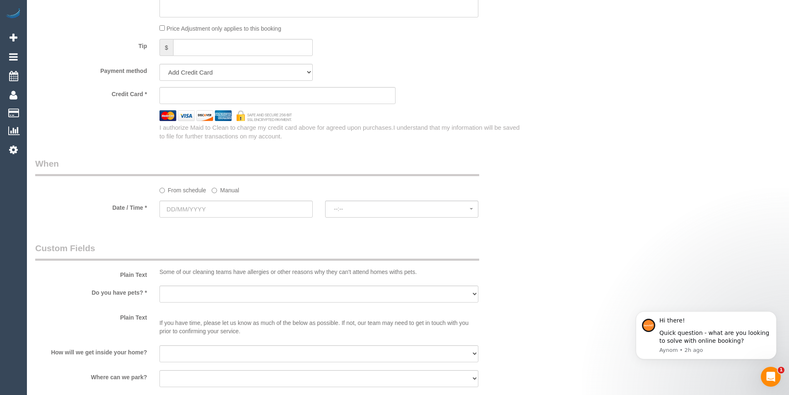
type input "-"
click at [218, 207] on input "text" at bounding box center [235, 208] width 153 height 17
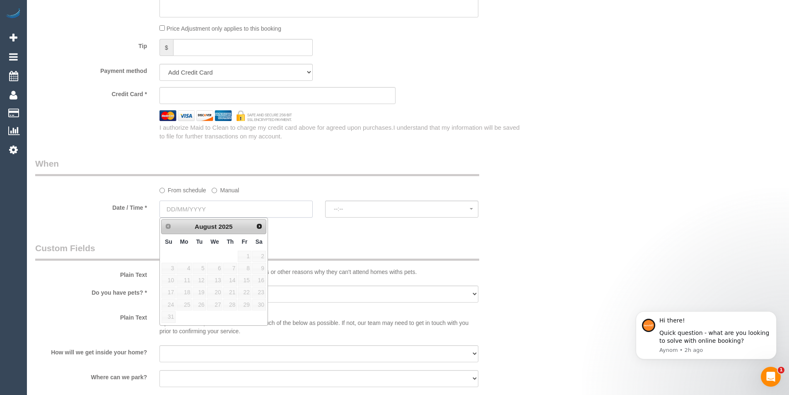
select select "63"
select select "object:2205"
click at [518, 159] on div "From schedule Manual" at bounding box center [277, 175] width 497 height 37
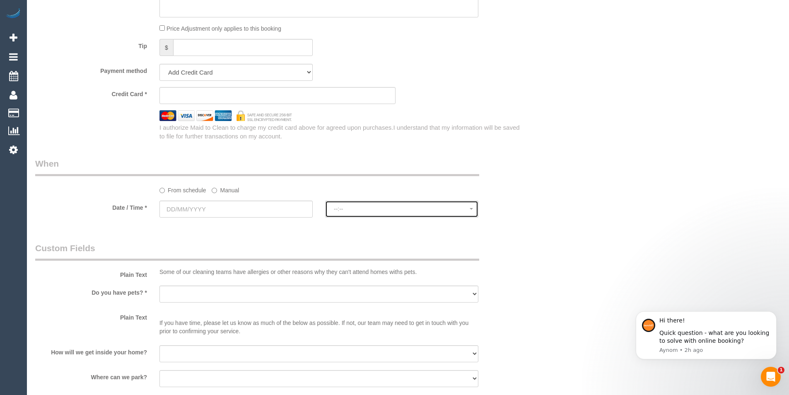
click at [392, 211] on span "--:--" at bounding box center [402, 208] width 136 height 7
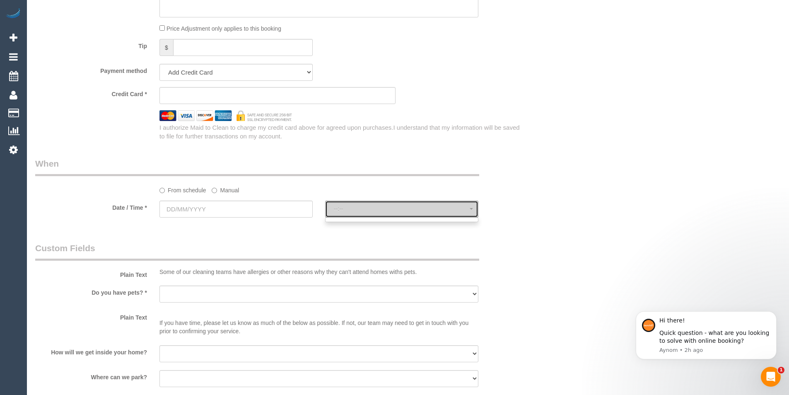
click at [392, 211] on span "--:--" at bounding box center [402, 208] width 136 height 7
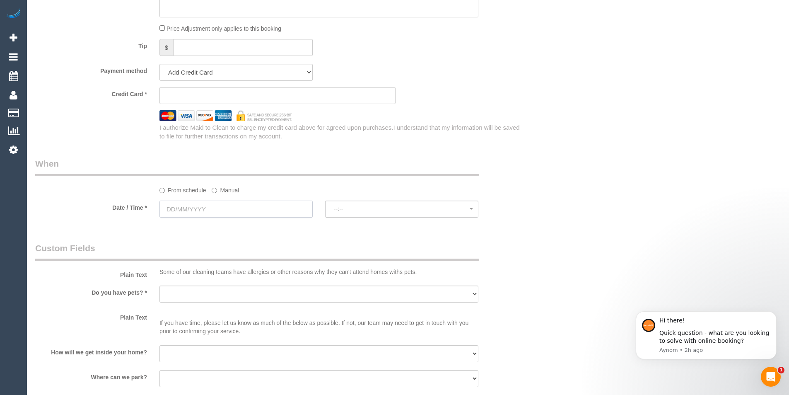
click at [222, 209] on input "text" at bounding box center [235, 208] width 153 height 17
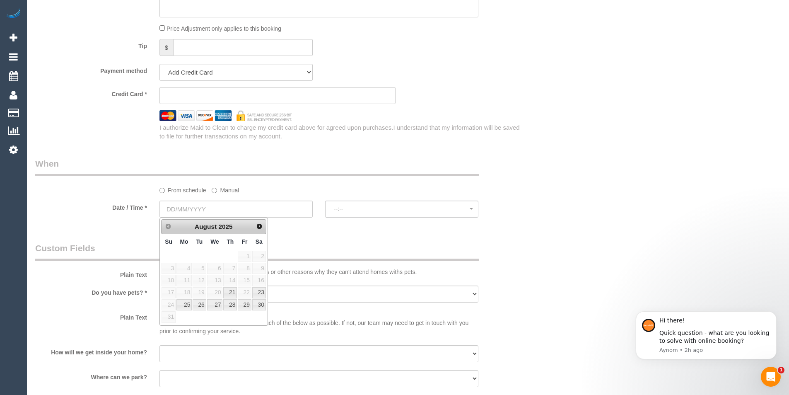
click at [129, 195] on sui-booking-spot "From schedule Manual Date / Time * --:-- --:--" at bounding box center [277, 188] width 484 height 62
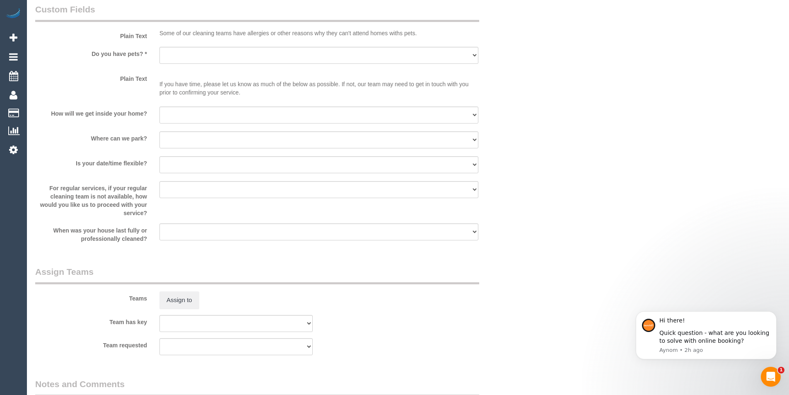
scroll to position [1054, 0]
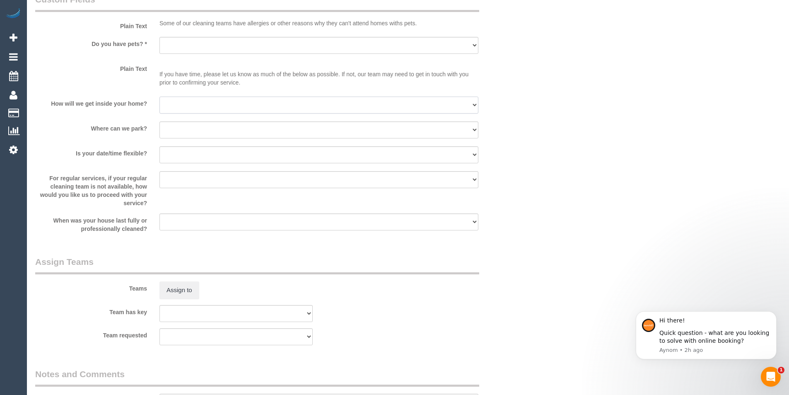
click at [173, 106] on select "I will be home Key will be left (please provide details below) Lock box/Access …" at bounding box center [318, 104] width 319 height 17
select select "number:15"
click at [159, 96] on select "I will be home Key will be left (please provide details below) Lock box/Access …" at bounding box center [318, 104] width 319 height 17
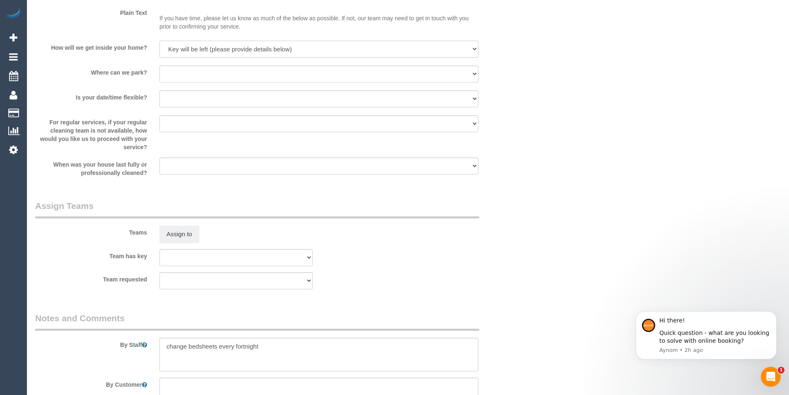
scroll to position [1178, 0]
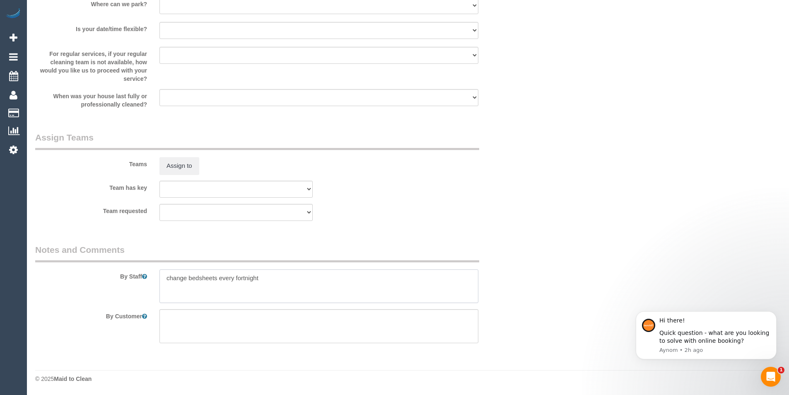
click at [271, 279] on textarea at bounding box center [318, 286] width 319 height 34
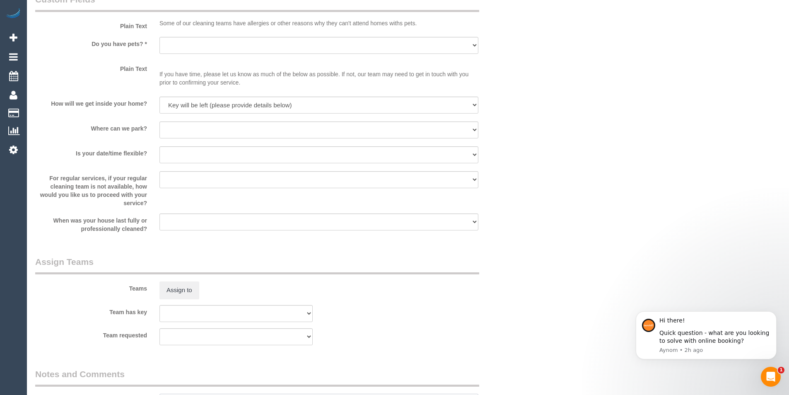
scroll to position [1012, 0]
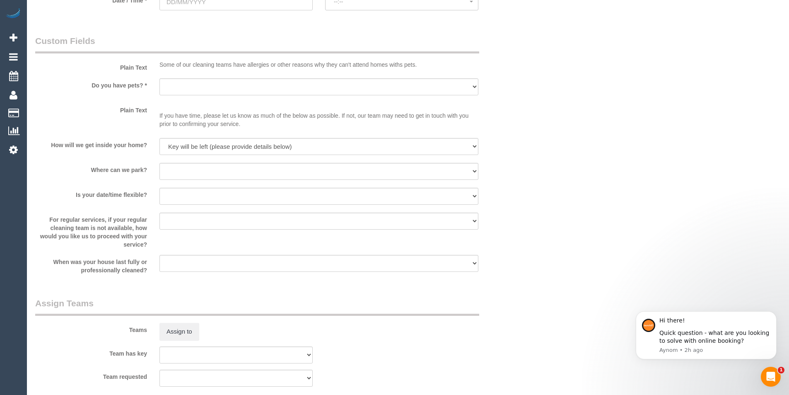
type textarea "change bedsheets every fortnight key will be n the mail box"
click at [176, 88] on select "Yes - Cats Yes - Dogs No pets Yes - Dogs and Cats Yes - Other" at bounding box center [318, 86] width 319 height 17
click at [178, 83] on select "Yes - Cats Yes - Dogs No pets Yes - Dogs and Cats Yes - Other" at bounding box center [318, 86] width 319 height 17
click at [106, 124] on div "Plain Text If you have time, please let us know as much of the below as possibl…" at bounding box center [277, 117] width 497 height 29
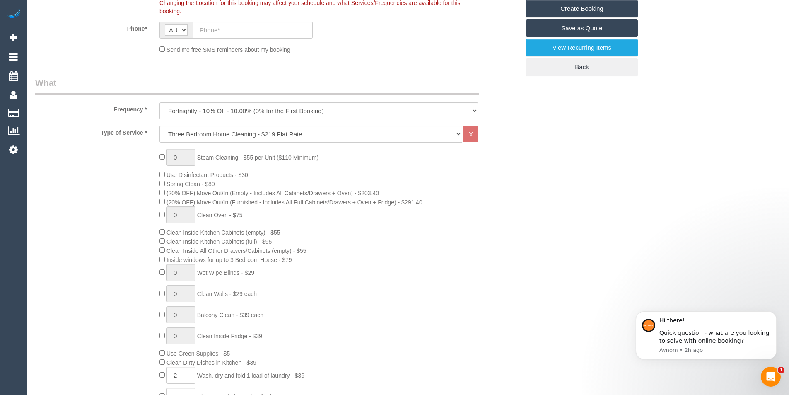
scroll to position [0, 0]
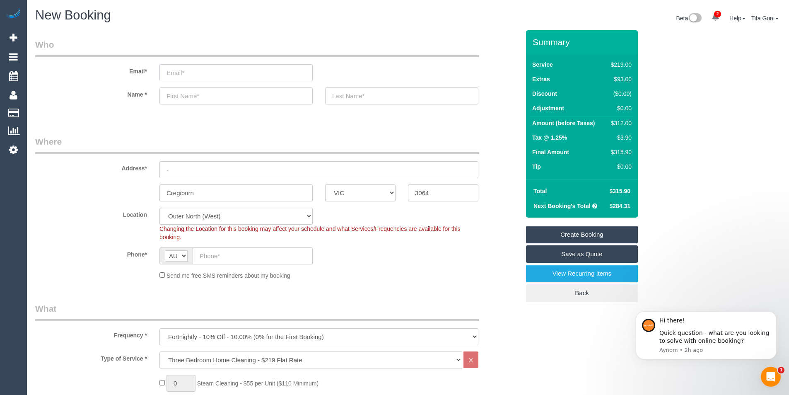
click at [177, 77] on input "email" at bounding box center [235, 72] width 153 height 17
type input "m4@ssccar.com.au"
click at [176, 97] on input "text" at bounding box center [235, 95] width 153 height 17
drag, startPoint x: 224, startPoint y: 97, endPoint x: 201, endPoint y: 96, distance: 23.2
click at [201, 96] on input "Mohammed Jama" at bounding box center [235, 95] width 153 height 17
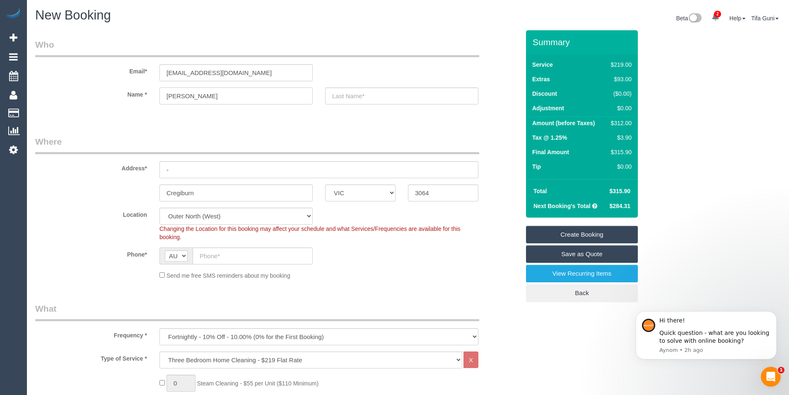
type input "Mohammed"
click at [342, 96] on input "text" at bounding box center [401, 95] width 153 height 17
paste input "Jama"
type input "Jama"
click at [188, 94] on input "Mohammed" at bounding box center [235, 95] width 153 height 17
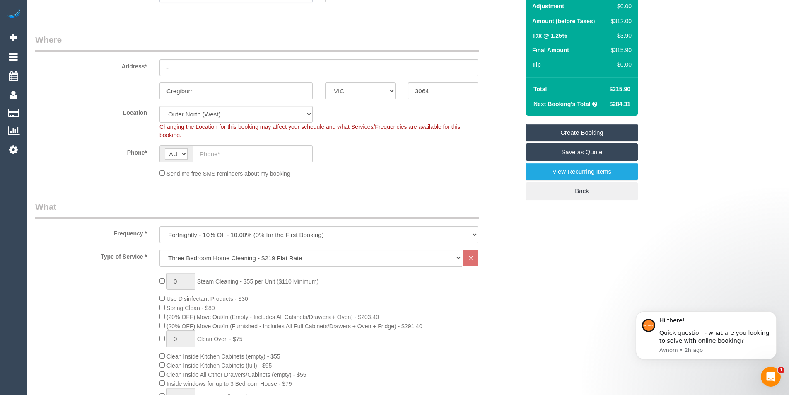
scroll to position [124, 0]
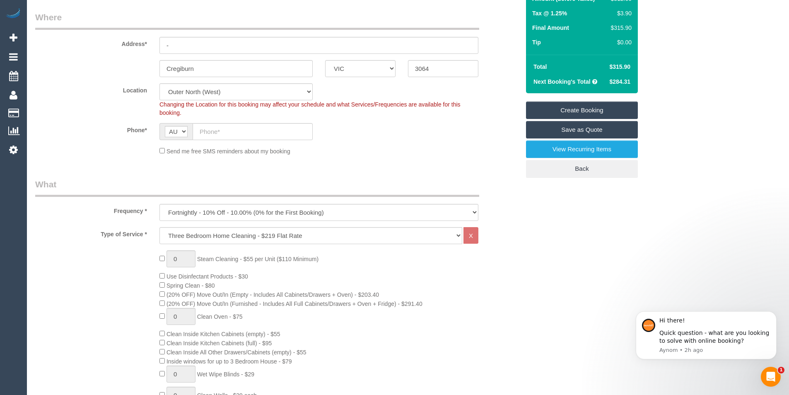
type input "Mohamed"
click at [174, 44] on input "-" at bounding box center [318, 45] width 319 height 17
drag, startPoint x: 238, startPoint y: 46, endPoint x: 67, endPoint y: 51, distance: 171.5
click at [67, 51] on div "Address* 26 the the garlands" at bounding box center [277, 32] width 497 height 43
type input "26 the the garlands"
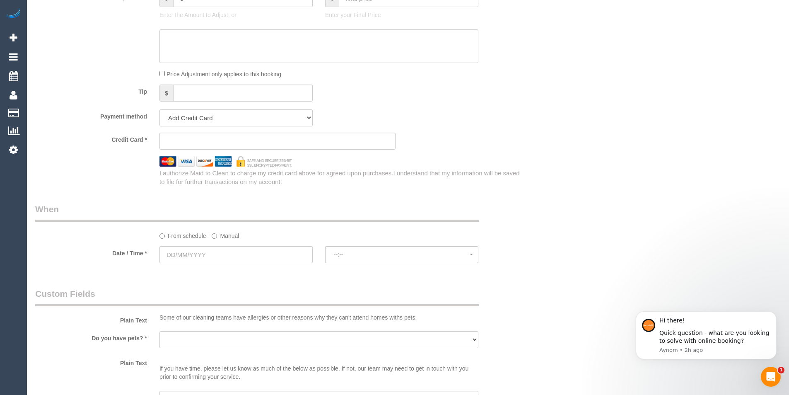
scroll to position [787, 0]
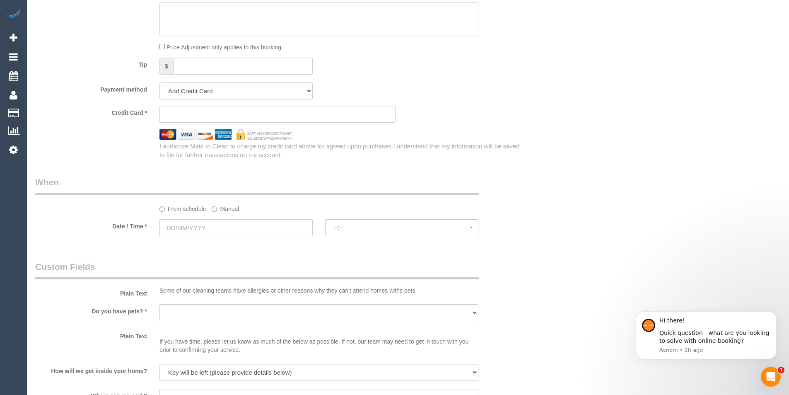
click at [200, 227] on input "text" at bounding box center [235, 227] width 153 height 17
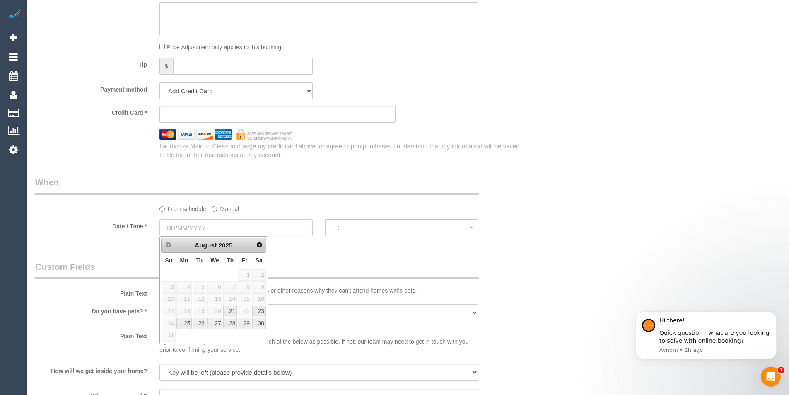
click at [200, 227] on input "text" at bounding box center [235, 227] width 153 height 17
click at [445, 170] on div "Who Email* m4@ssccar.com.au Name * Mohamed Jama Where Address* 26 the the garla…" at bounding box center [277, 1] width 497 height 1514
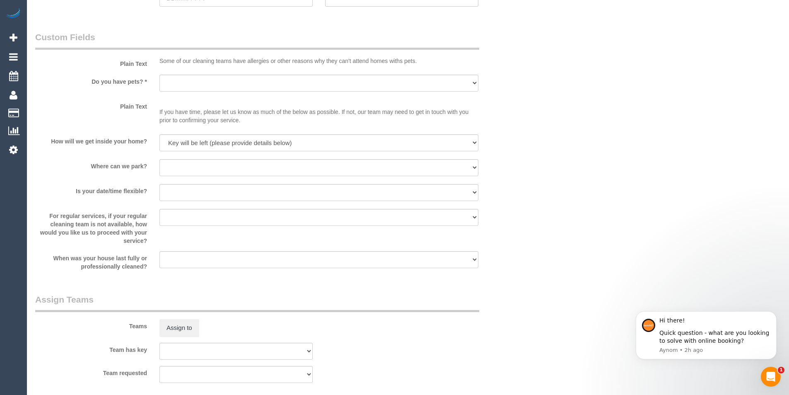
scroll to position [1012, 0]
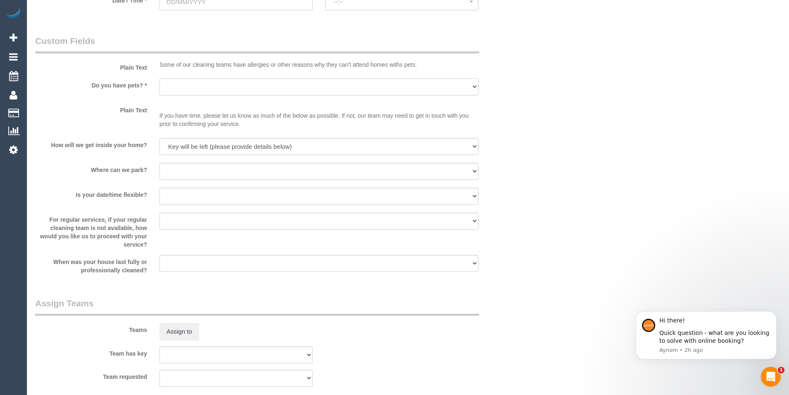
click at [191, 84] on select "Yes - Cats Yes - Dogs No pets Yes - Dogs and Cats Yes - Other" at bounding box center [318, 86] width 319 height 17
select select "number:28"
click at [159, 78] on select "Yes - Cats Yes - Dogs No pets Yes - Dogs and Cats Yes - Other" at bounding box center [318, 86] width 319 height 17
click at [180, 171] on select "I will provide parking on-site Free street parking Paid street parking (cost wi…" at bounding box center [318, 171] width 319 height 17
select select "number:18"
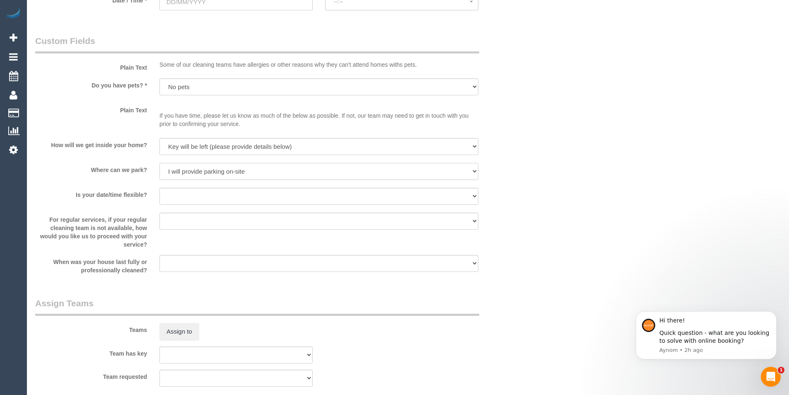
click at [159, 163] on select "I will provide parking on-site Free street parking Paid street parking (cost wi…" at bounding box center [318, 171] width 319 height 17
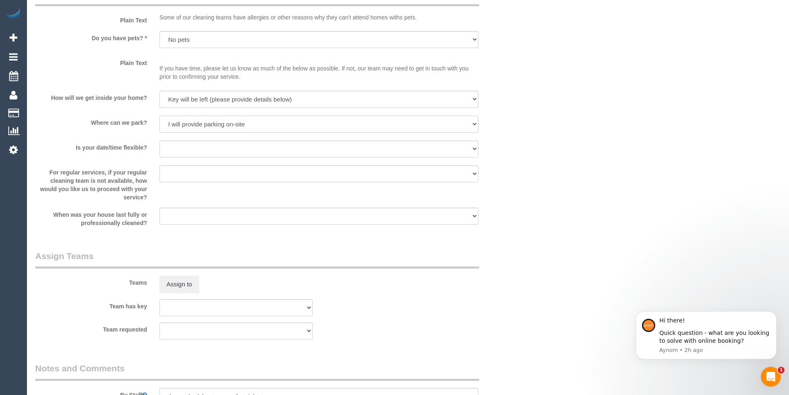
scroll to position [1095, 0]
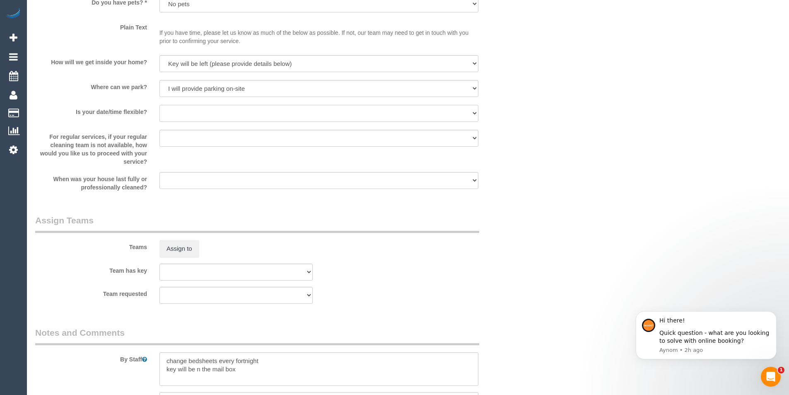
click at [183, 112] on select "Yes - date and time Yes - date but not time Yes - time but not date No - No fle…" at bounding box center [318, 113] width 319 height 17
select select "number:22"
click at [159, 105] on select "Yes - date and time Yes - date but not time Yes - time but not date No - No fle…" at bounding box center [318, 113] width 319 height 17
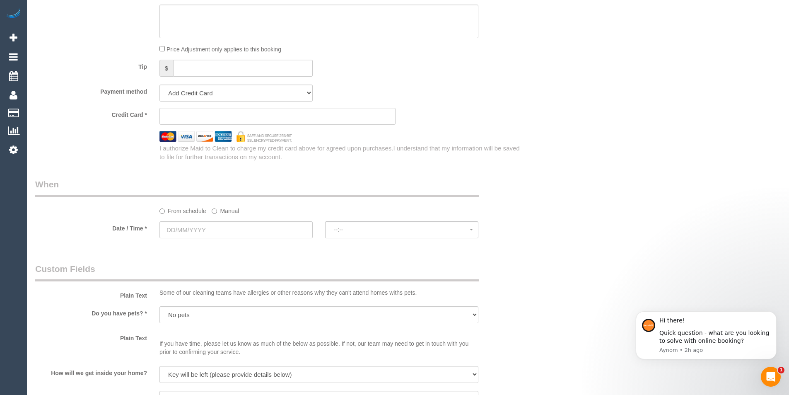
scroll to position [764, 0]
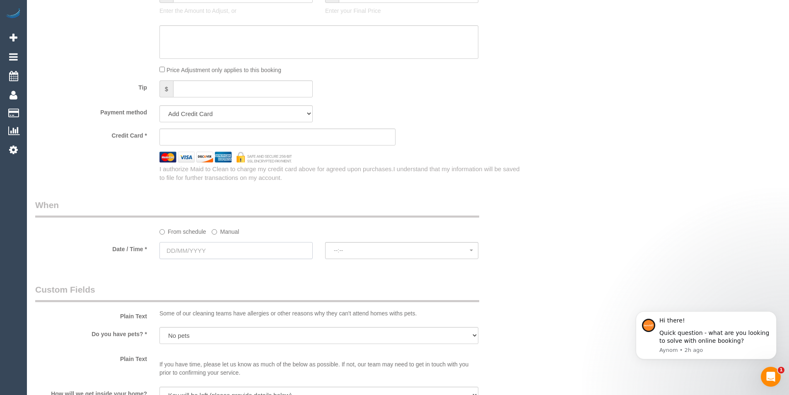
click at [181, 249] on input "text" at bounding box center [235, 250] width 153 height 17
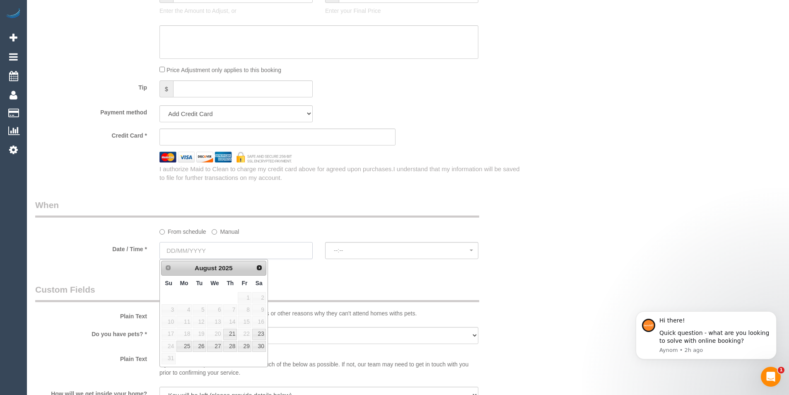
click at [181, 249] on input "text" at bounding box center [235, 250] width 153 height 17
click at [135, 173] on div "I authorize Maid to Clean to charge my credit card above for agreed upon purcha…" at bounding box center [277, 172] width 497 height 20
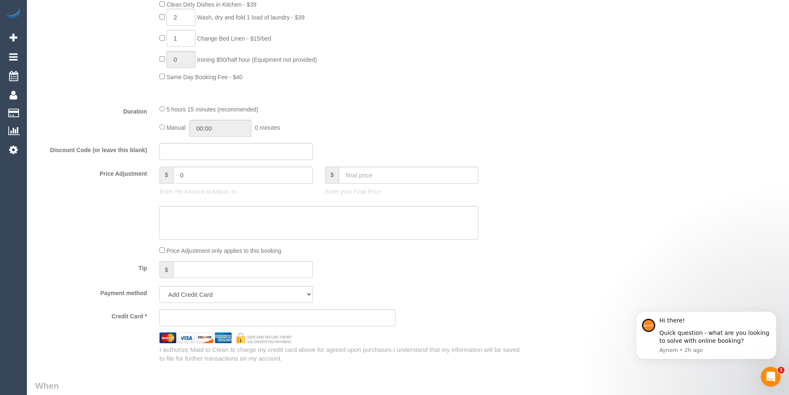
scroll to position [598, 0]
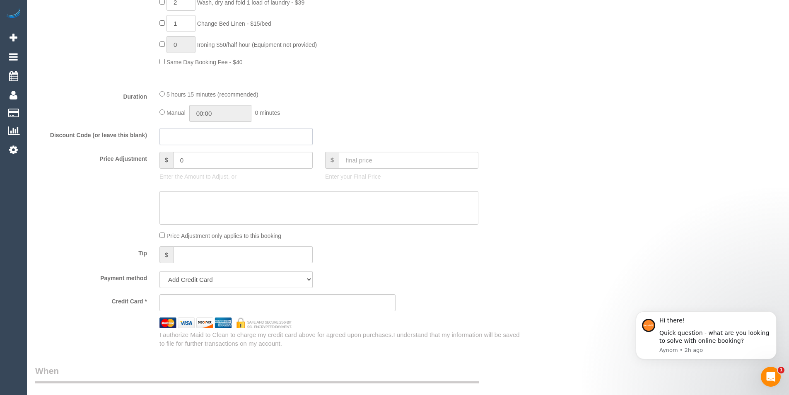
click at [172, 138] on input "text" at bounding box center [235, 136] width 153 height 17
click at [197, 248] on input "text" at bounding box center [243, 254] width 140 height 17
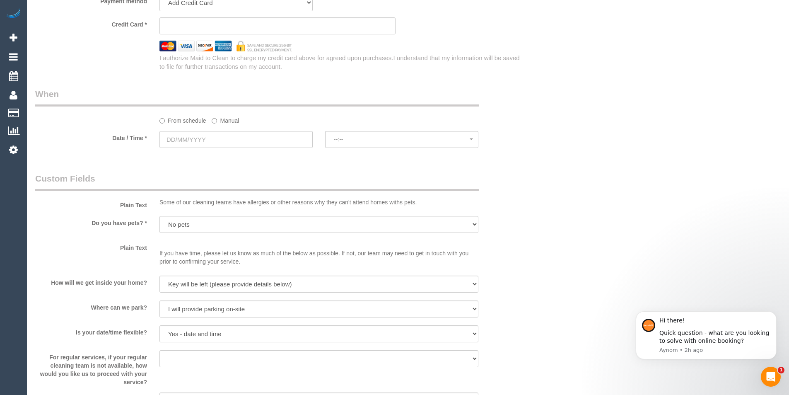
scroll to position [888, 0]
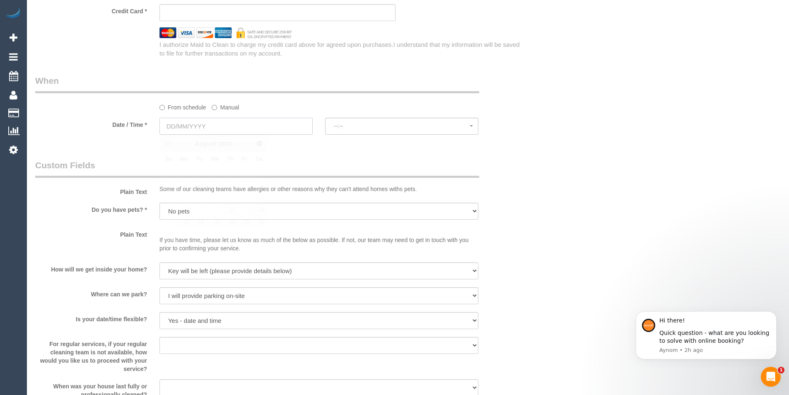
click at [215, 129] on input "text" at bounding box center [235, 126] width 153 height 17
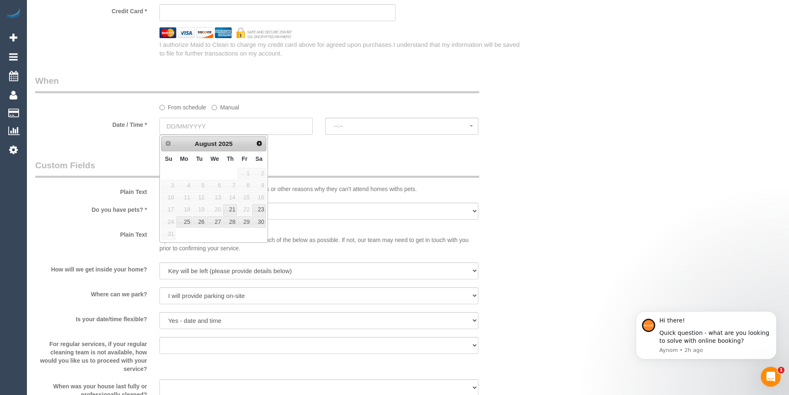
click at [215, 129] on input "text" at bounding box center [235, 126] width 153 height 17
click at [379, 127] on span "--:--" at bounding box center [402, 126] width 136 height 7
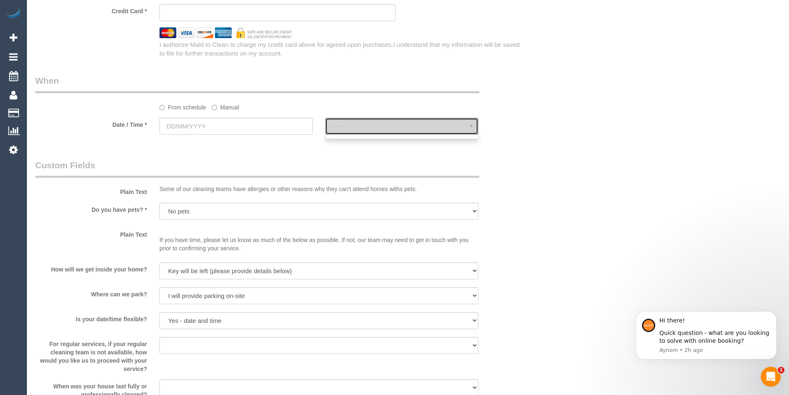
click at [379, 127] on span "--:--" at bounding box center [402, 126] width 136 height 7
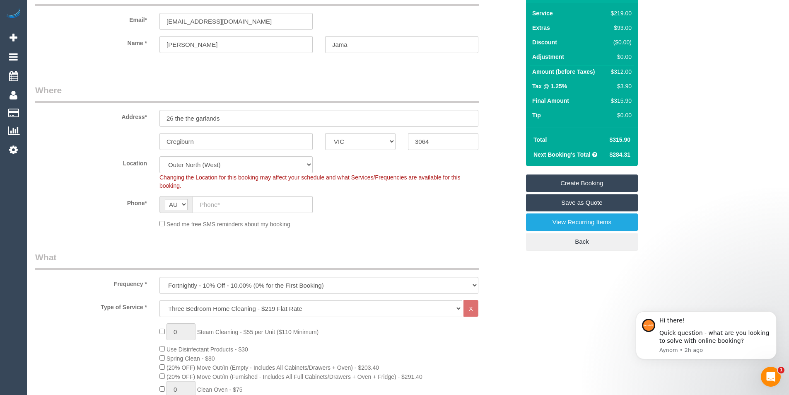
scroll to position [0, 0]
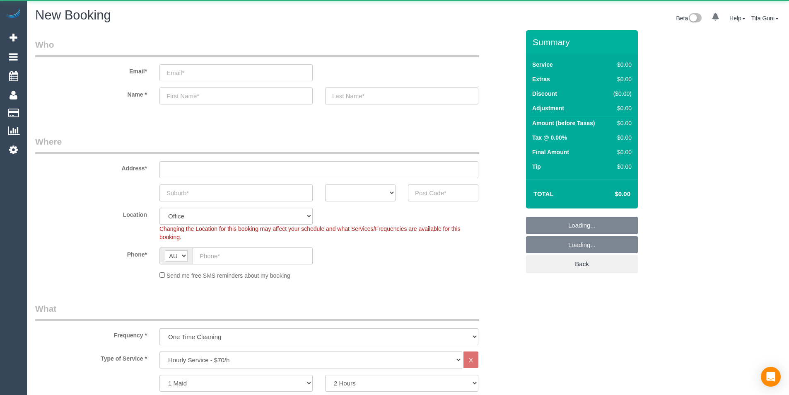
select select "object:2102"
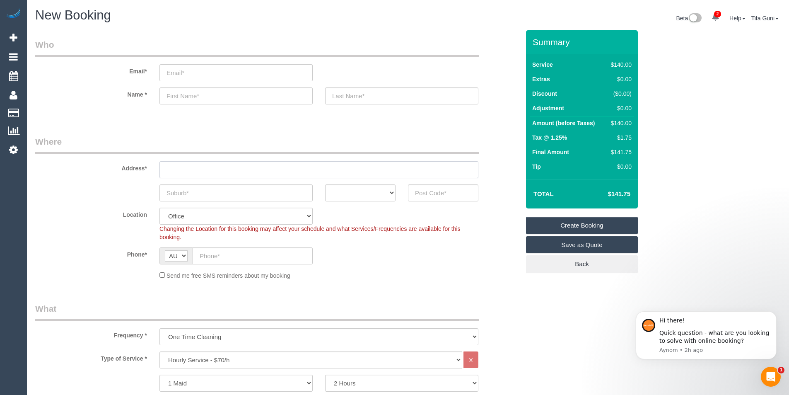
click at [188, 171] on input "text" at bounding box center [318, 169] width 319 height 17
drag, startPoint x: 191, startPoint y: 172, endPoint x: 113, endPoint y: 176, distance: 77.9
click at [113, 176] on div "Address* calrton" at bounding box center [277, 156] width 497 height 43
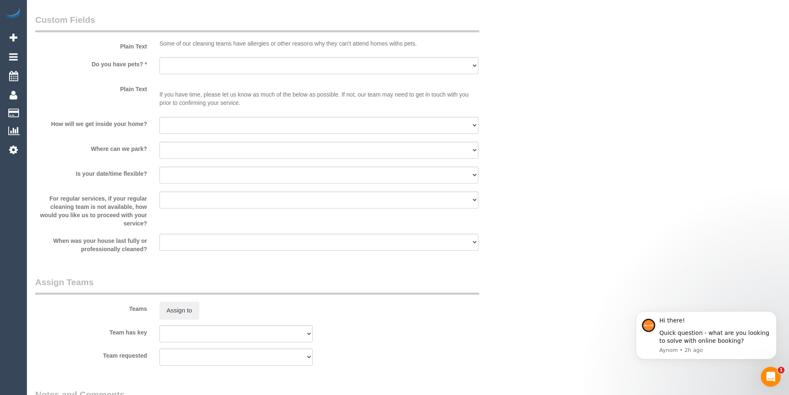
scroll to position [1118, 0]
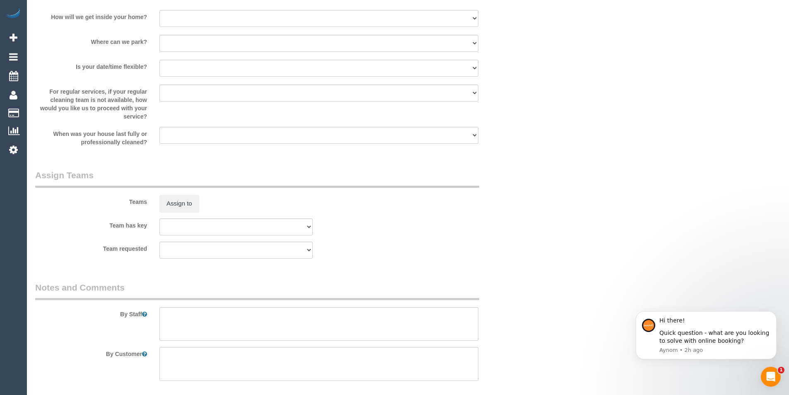
type input "calrton"
click at [168, 317] on textarea at bounding box center [318, 324] width 319 height 34
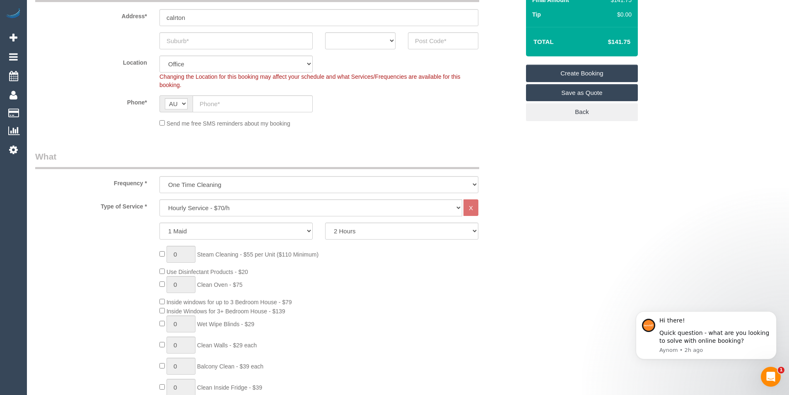
scroll to position [166, 0]
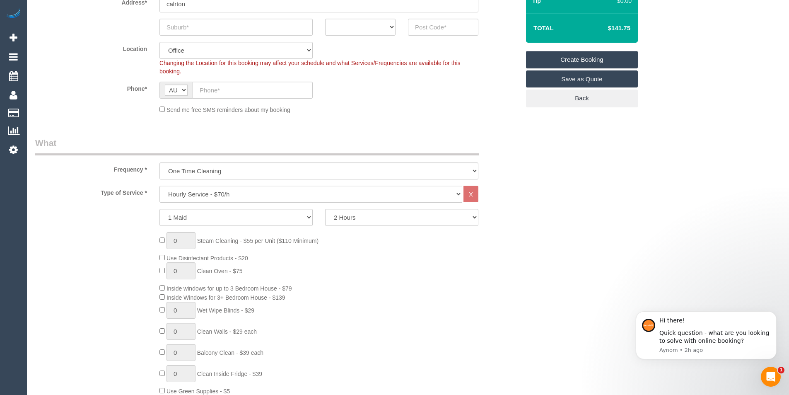
type textarea "dusting, mopping, custing"
click at [202, 170] on select "One Time Cleaning Weekly - 10% Off - 10.00% (0% for the First Booking) Fortnigh…" at bounding box center [318, 170] width 319 height 17
click at [118, 176] on div "Frequency * One Time Cleaning Weekly - 10% Off - 10.00% (0% for the First Booki…" at bounding box center [277, 158] width 497 height 43
click at [238, 195] on select "Hourly Service - $70/h Hourly Service - $65/h Hourly Service - $60/h Hourly Ser…" at bounding box center [310, 193] width 303 height 17
click at [117, 228] on div "Type of Service * Hourly Service - $70/h Hourly Service - $65/h Hourly Service …" at bounding box center [277, 339] width 484 height 308
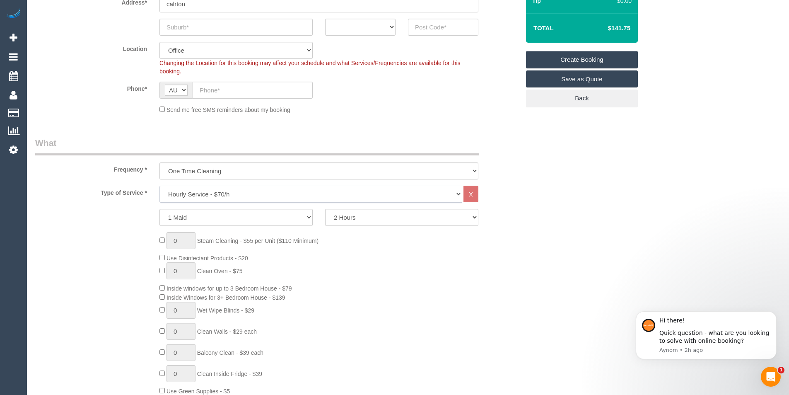
click at [248, 192] on select "Hourly Service - $70/h Hourly Service - $65/h Hourly Service - $60/h Hourly Ser…" at bounding box center [310, 193] width 303 height 17
click at [260, 196] on select "Hourly Service - $70/h Hourly Service - $65/h Hourly Service - $60/h Hourly Ser…" at bounding box center [310, 193] width 303 height 17
click at [99, 229] on div "Type of Service * Hourly Service - $70/h Hourly Service - $65/h Hourly Service …" at bounding box center [277, 339] width 484 height 308
click at [254, 194] on select "Hourly Service - $70/h Hourly Service - $65/h Hourly Service - $60/h Hourly Ser…" at bounding box center [310, 193] width 303 height 17
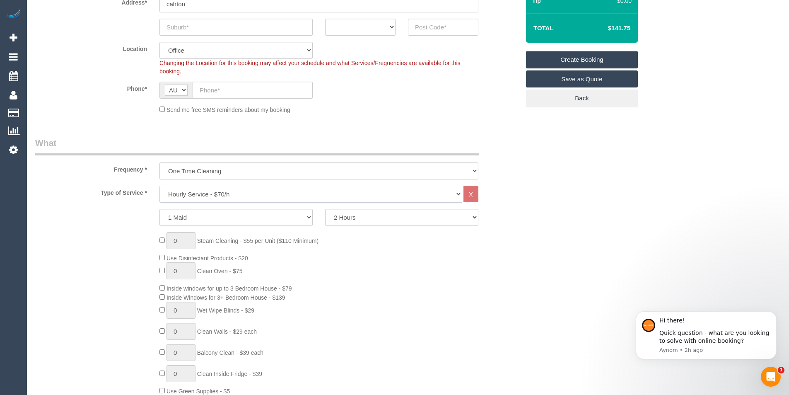
select select "211"
click at [159, 185] on select "Hourly Service - $70/h Hourly Service - $65/h Hourly Service - $60/h Hourly Ser…" at bounding box center [310, 193] width 303 height 17
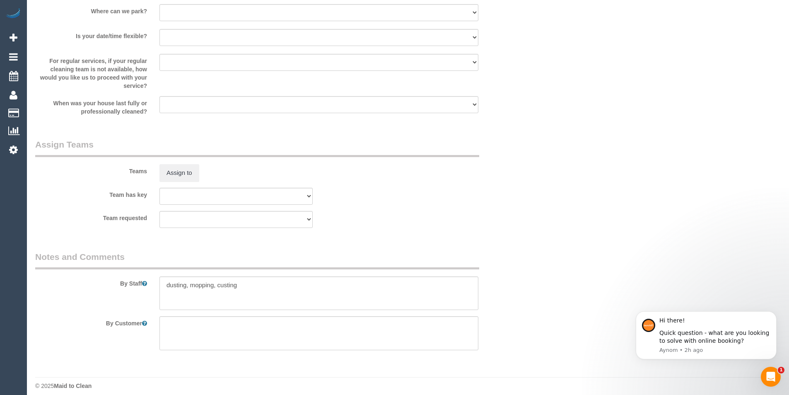
scroll to position [1178, 0]
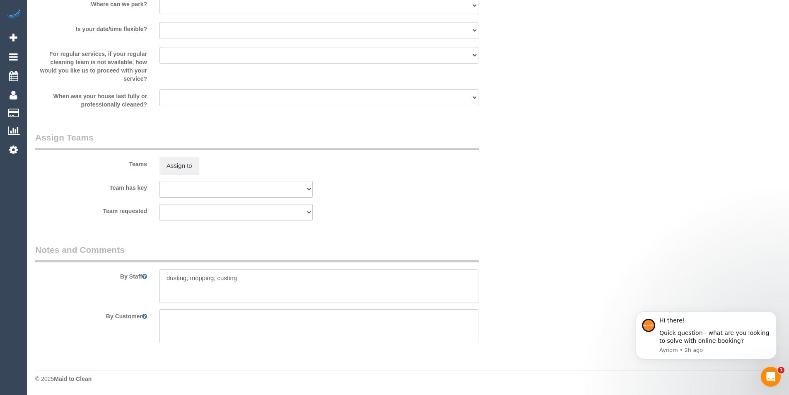
drag, startPoint x: 221, startPoint y: 282, endPoint x: 110, endPoint y: 301, distance: 112.6
click at [110, 301] on div "By Staff" at bounding box center [277, 273] width 497 height 60
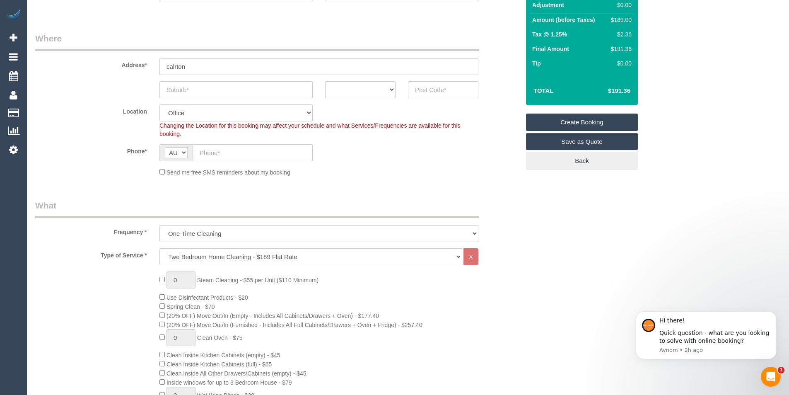
scroll to position [101, 0]
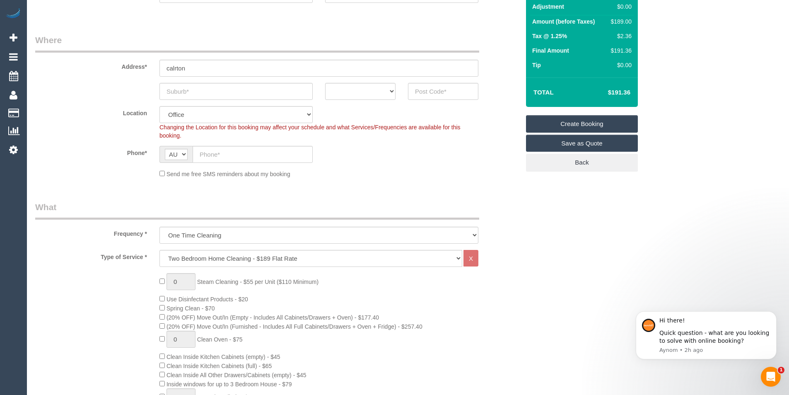
type textarea "2 bed but"
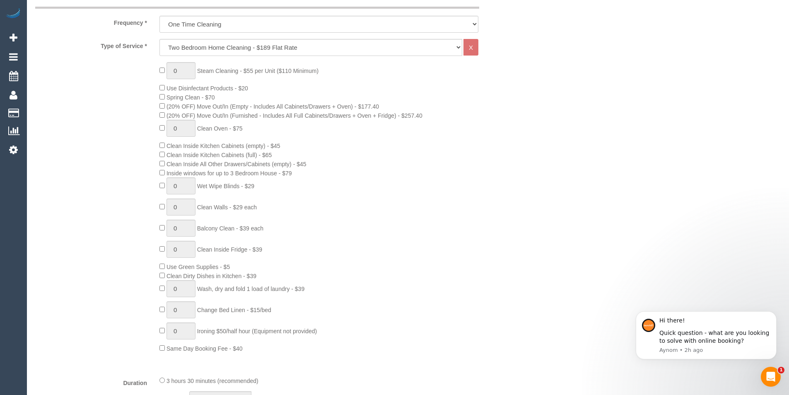
scroll to position [166, 0]
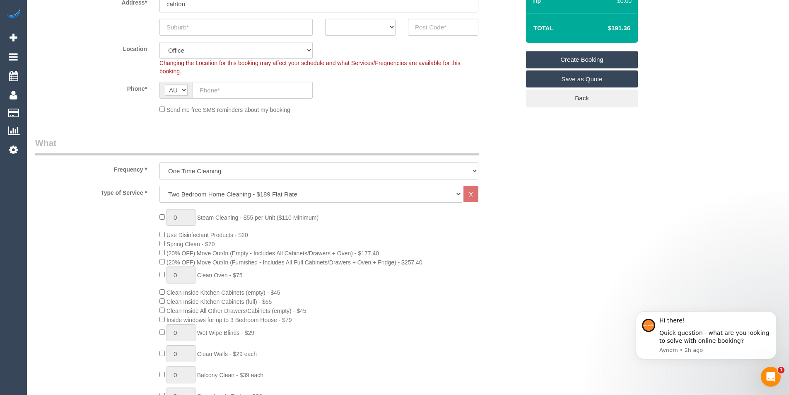
click at [272, 193] on select "Hourly Service - $70/h Hourly Service - $65/h Hourly Service - $60/h Hourly Ser…" at bounding box center [310, 193] width 303 height 17
click at [243, 174] on select "One Time Cleaning Weekly - 10% Off - 10.00% (0% for the First Booking) Fortnigh…" at bounding box center [318, 170] width 319 height 17
click at [238, 195] on select "Hourly Service - $70/h Hourly Service - $65/h Hourly Service - $60/h Hourly Ser…" at bounding box center [310, 193] width 303 height 17
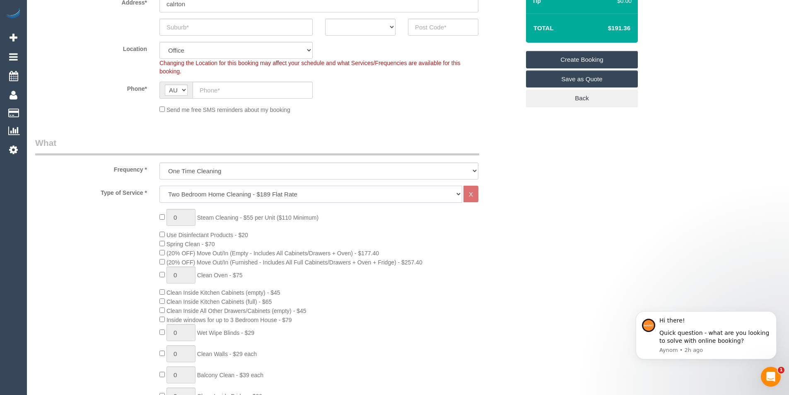
select select "209"
click at [159, 185] on select "Hourly Service - $70/h Hourly Service - $65/h Hourly Service - $60/h Hourly Ser…" at bounding box center [310, 193] width 303 height 17
select select "1"
select select "120"
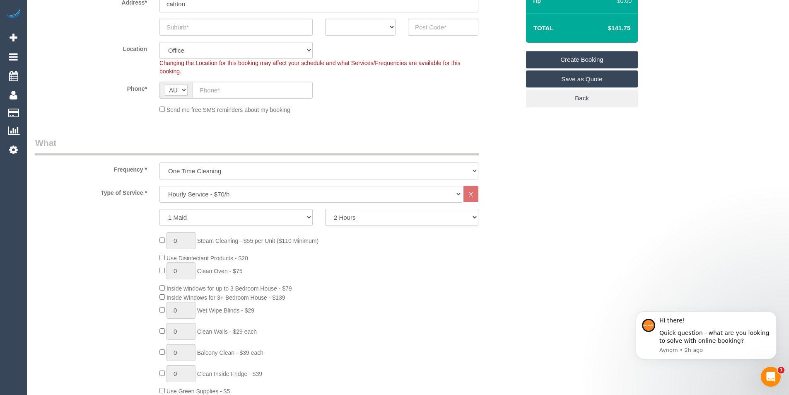
click at [407, 219] on select "2 Hours 2.5 Hours 3 Hours 3.5 Hours 4 Hours 4.5 Hours 5 Hours 5.5 Hours 6 Hours…" at bounding box center [401, 217] width 153 height 17
click at [436, 265] on div "0 Steam Cleaning - $55 per Unit ($110 Minimum) Use Disinfectant Products - $20 …" at bounding box center [339, 354] width 373 height 245
click at [229, 195] on select "Hourly Service - $70/h Hourly Service - $65/h Hourly Service - $60/h Hourly Ser…" at bounding box center [310, 193] width 303 height 17
select select "211"
click at [159, 185] on select "Hourly Service - $70/h Hourly Service - $65/h Hourly Service - $60/h Hourly Ser…" at bounding box center [310, 193] width 303 height 17
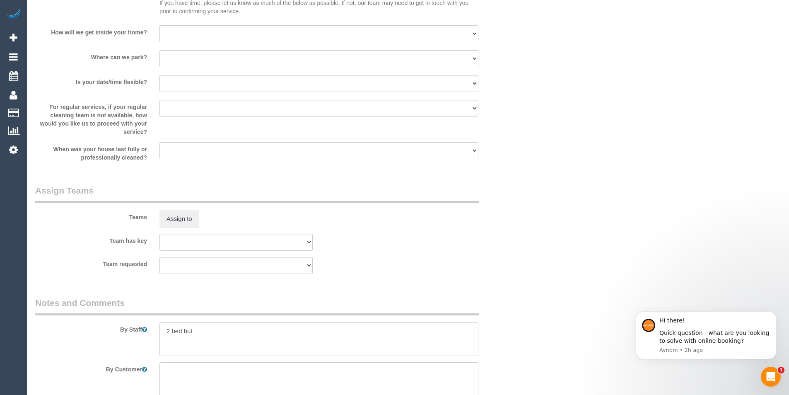
scroll to position [1178, 0]
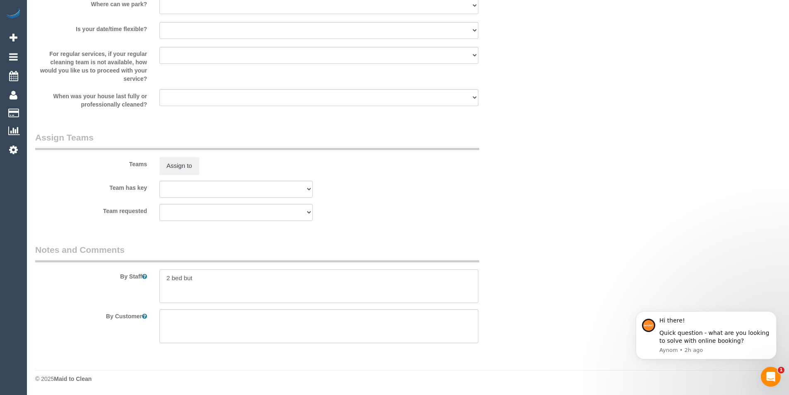
drag, startPoint x: 197, startPoint y: 279, endPoint x: 99, endPoint y: 284, distance: 98.7
click at [100, 289] on div "By Staff" at bounding box center [277, 273] width 497 height 60
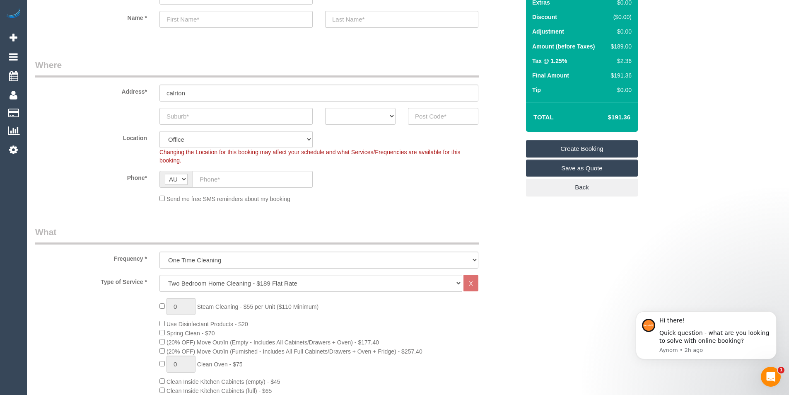
scroll to position [0, 0]
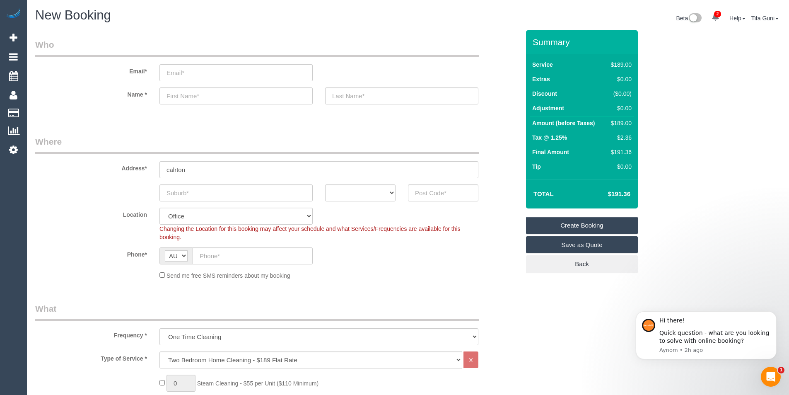
type textarea "no mop just vaccum"
click at [432, 195] on input "text" at bounding box center [443, 192] width 70 height 17
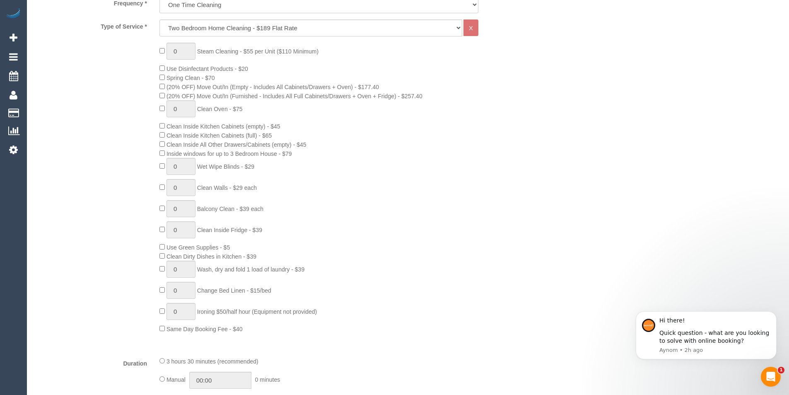
scroll to position [207, 0]
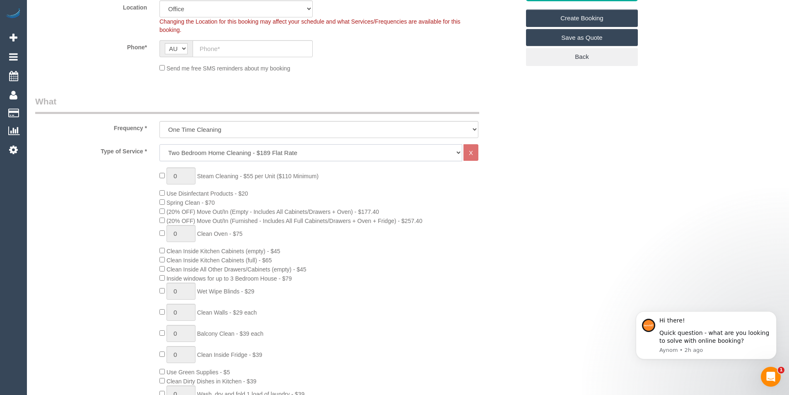
click at [270, 155] on select "Hourly Service - $70/h Hourly Service - $65/h Hourly Service - $60/h Hourly Ser…" at bounding box center [310, 152] width 303 height 17
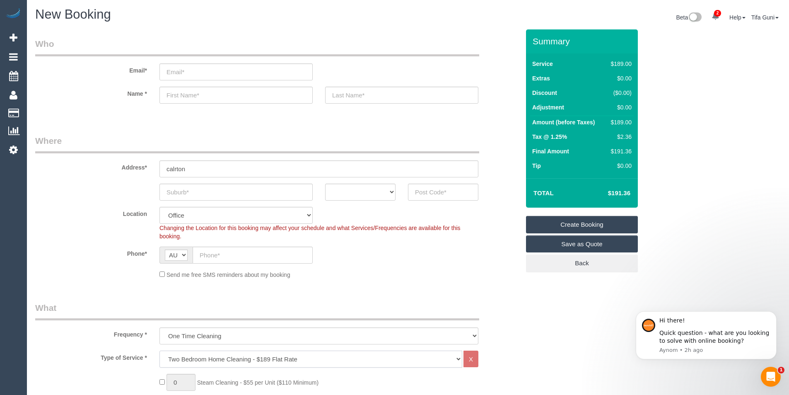
scroll to position [0, 0]
click at [184, 74] on input "email" at bounding box center [235, 72] width 153 height 17
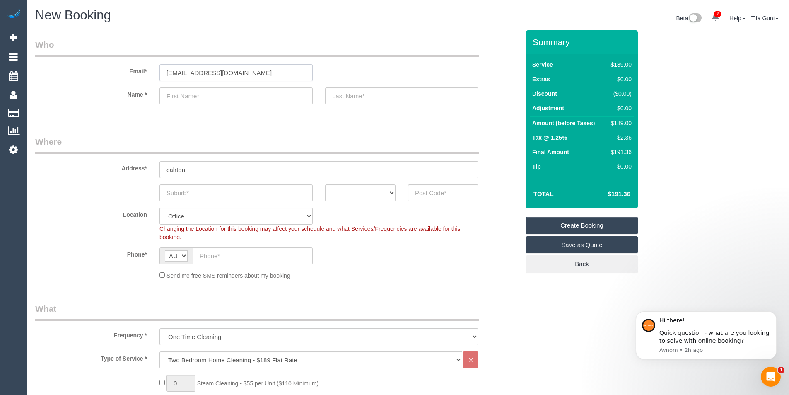
type input "gdbtraining@gmail.com"
click at [186, 96] on input "text" at bounding box center [235, 95] width 153 height 17
type input "Gonzalo"
click at [386, 95] on input "text" at bounding box center [401, 95] width 153 height 17
type input "Biassini"
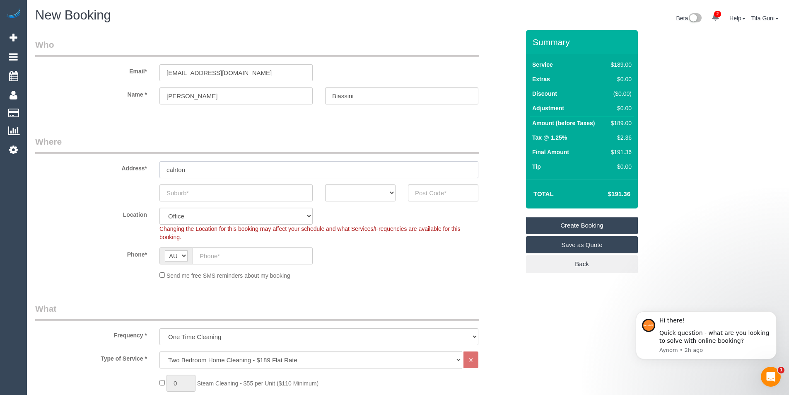
click at [201, 170] on input "calrton" at bounding box center [318, 169] width 319 height 17
drag, startPoint x: 199, startPoint y: 167, endPoint x: 133, endPoint y: 173, distance: 66.1
click at [133, 173] on div "Address* calrton" at bounding box center [277, 156] width 497 height 43
type input "354 drumon street"
click at [185, 193] on input "text" at bounding box center [235, 192] width 153 height 17
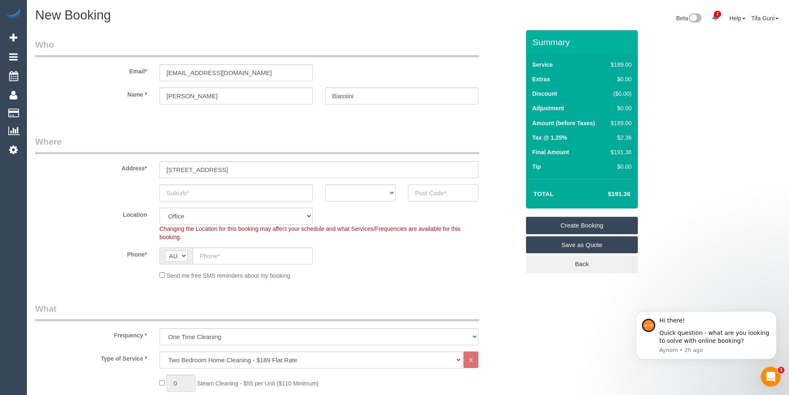
click at [434, 197] on input "text" at bounding box center [443, 192] width 70 height 17
drag, startPoint x: 236, startPoint y: 164, endPoint x: 65, endPoint y: 172, distance: 170.8
click at [66, 173] on div "Address* 354 drumon street" at bounding box center [277, 156] width 497 height 43
click at [381, 192] on select "ACT [GEOGRAPHIC_DATA] NT [GEOGRAPHIC_DATA] SA TAS [GEOGRAPHIC_DATA] [GEOGRAPHIC…" at bounding box center [360, 192] width 70 height 17
select select "VIC"
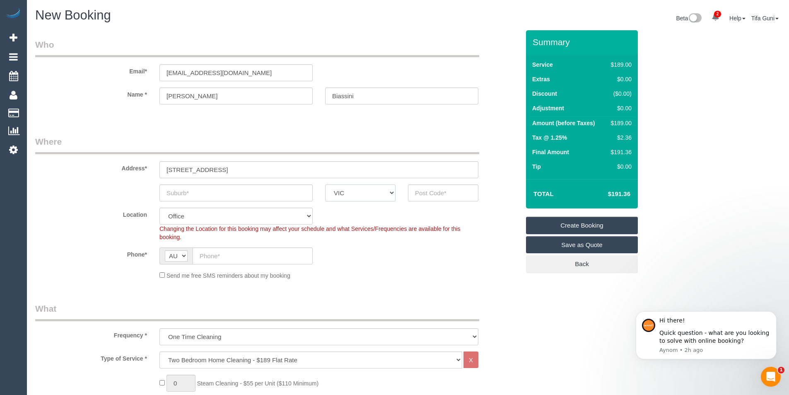
click at [325, 184] on select "ACT [GEOGRAPHIC_DATA] NT [GEOGRAPHIC_DATA] SA TAS [GEOGRAPHIC_DATA] [GEOGRAPHIC…" at bounding box center [360, 192] width 70 height 17
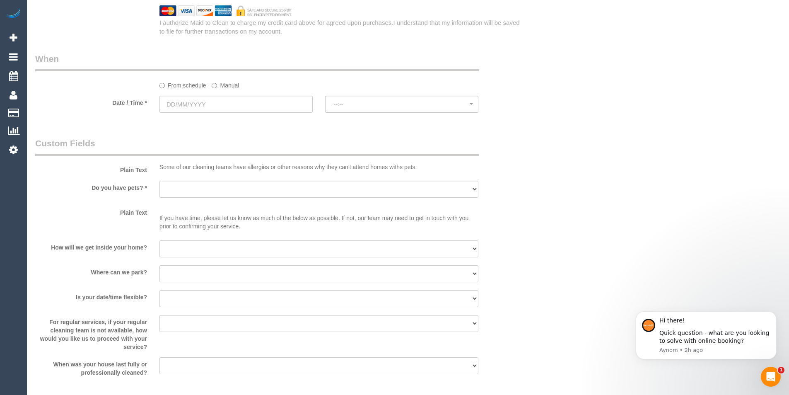
scroll to position [911, 0]
click at [197, 277] on select "I will provide parking on-site Free street parking Paid street parking (cost wi…" at bounding box center [318, 272] width 319 height 17
select select "number:19"
click at [159, 264] on select "I will provide parking on-site Free street parking Paid street parking (cost wi…" at bounding box center [318, 272] width 319 height 17
click at [193, 243] on select "I will be home Key will be left (please provide details below) Lock box/Access …" at bounding box center [318, 247] width 319 height 17
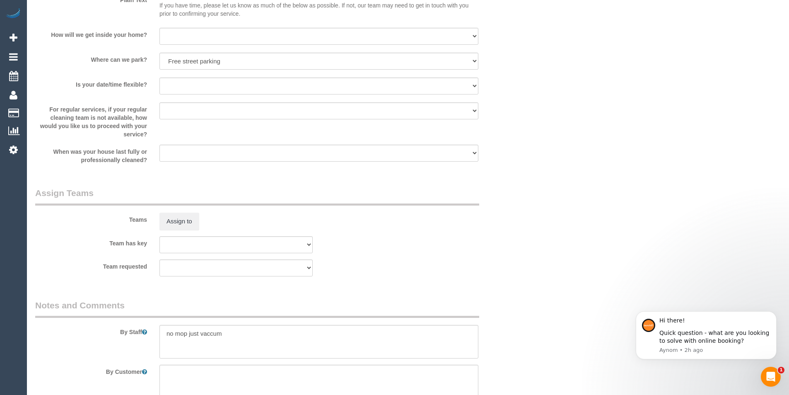
scroll to position [1178, 0]
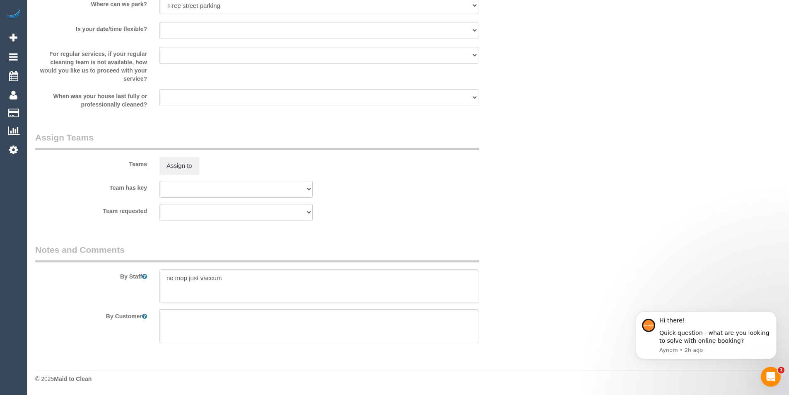
drag, startPoint x: 238, startPoint y: 280, endPoint x: -14, endPoint y: 311, distance: 254.4
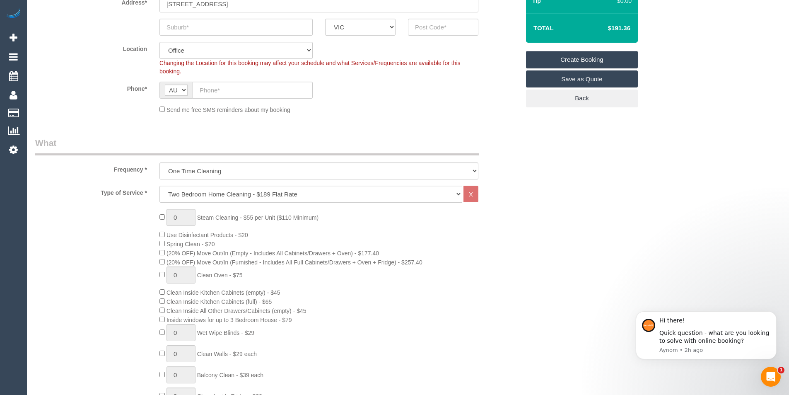
scroll to position [0, 0]
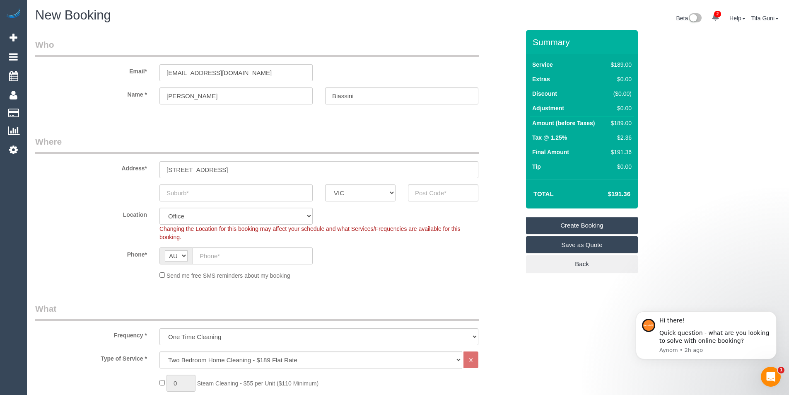
type textarea "no way of helping but the parking is free"
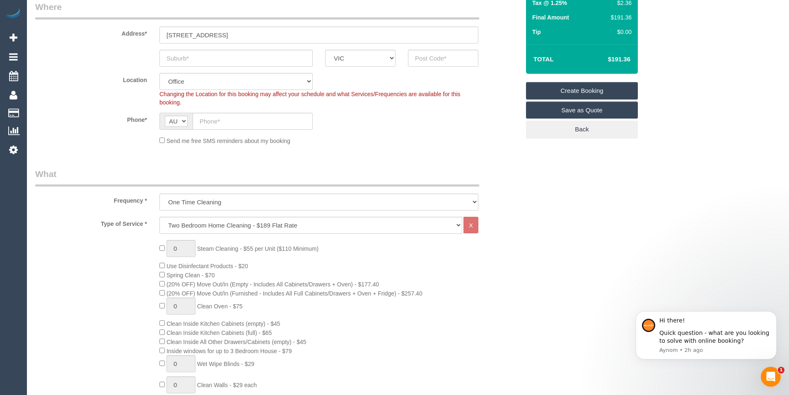
scroll to position [166, 0]
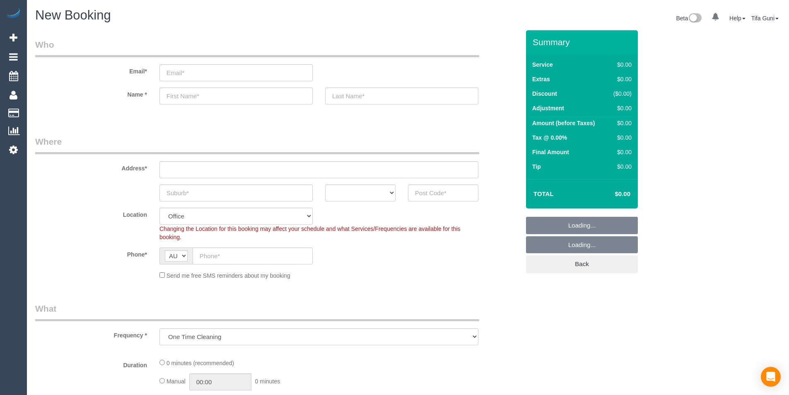
select select "object:667"
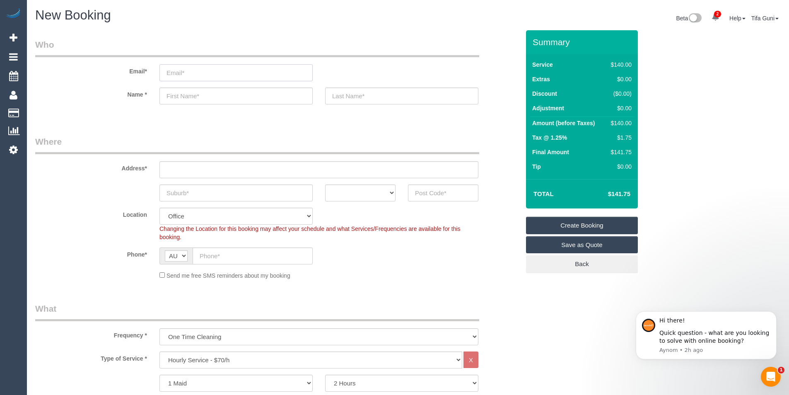
click at [187, 75] on input "email" at bounding box center [235, 72] width 153 height 17
click at [183, 96] on input "text" at bounding box center [235, 95] width 153 height 17
type input "Kaity"
click at [185, 169] on input "text" at bounding box center [318, 169] width 319 height 17
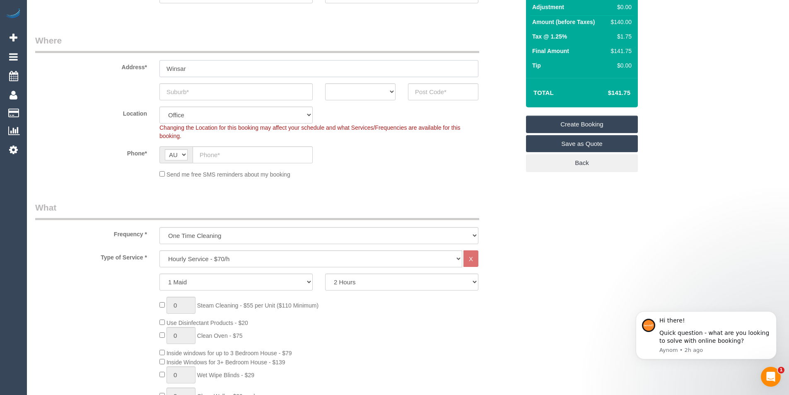
scroll to position [124, 0]
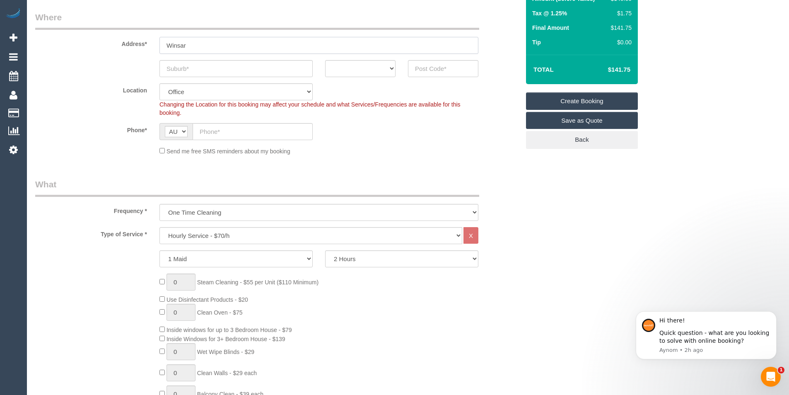
type input "Winsar"
click at [229, 236] on select "Hourly Service - $70/h Hourly Service - $65/h Hourly Service - $60/h Hourly Ser…" at bounding box center [310, 235] width 303 height 17
select select "212"
click at [159, 227] on select "Hourly Service - $70/h Hourly Service - $65/h Hourly Service - $60/h Hourly Ser…" at bounding box center [310, 235] width 303 height 17
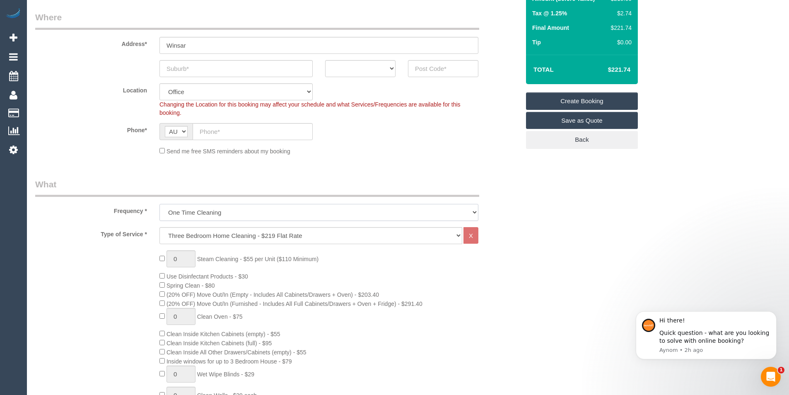
click at [221, 211] on select "One Time Cleaning Weekly - 10% Off - 10.00% (0% for the First Booking) Fortnigh…" at bounding box center [318, 212] width 319 height 17
select select "object:668"
click at [159, 204] on select "One Time Cleaning Weekly - 10% Off - 10.00% (0% for the First Booking) Fortnigh…" at bounding box center [318, 212] width 319 height 17
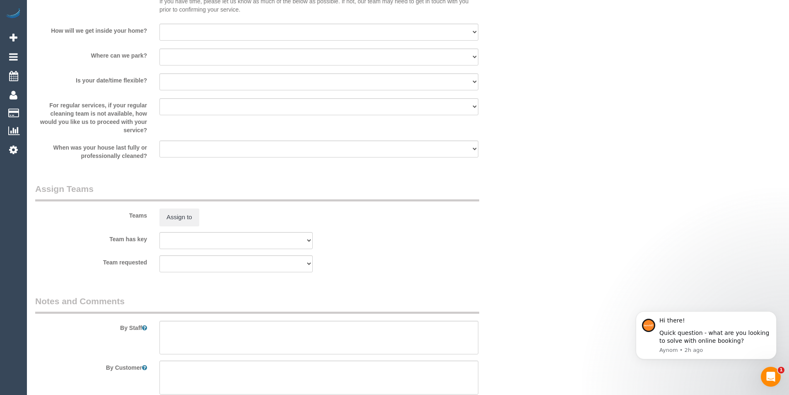
scroll to position [1178, 0]
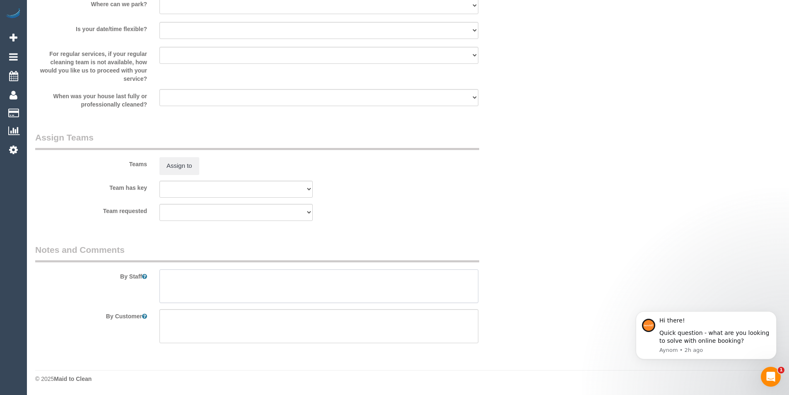
drag, startPoint x: 167, startPoint y: 279, endPoint x: 152, endPoint y: 289, distance: 19.1
click at [164, 282] on textarea at bounding box center [318, 286] width 319 height 34
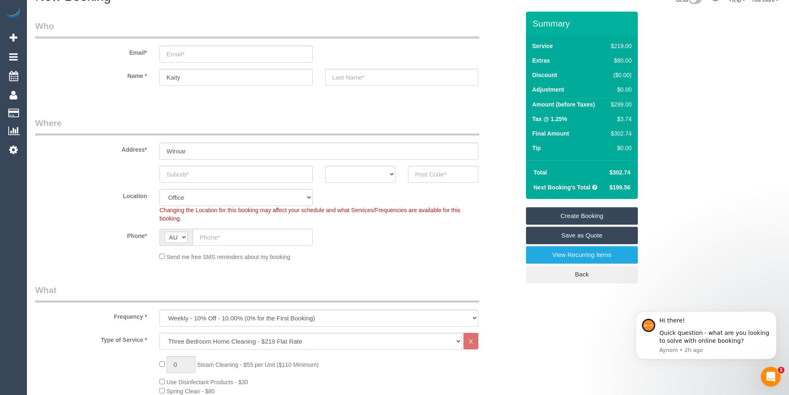
scroll to position [60, 0]
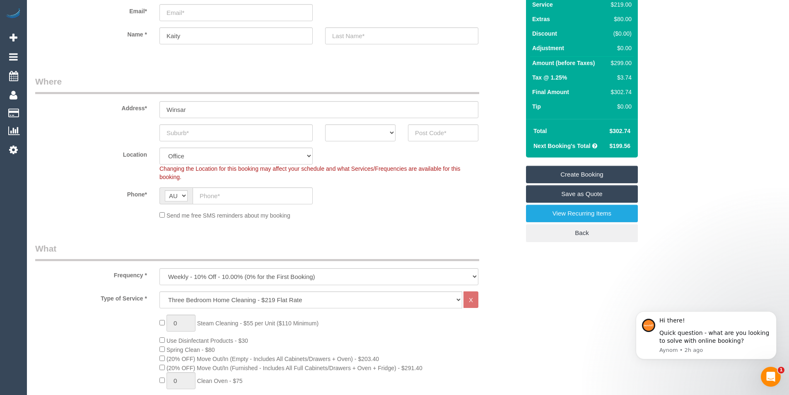
type textarea "Deep clean first then general"
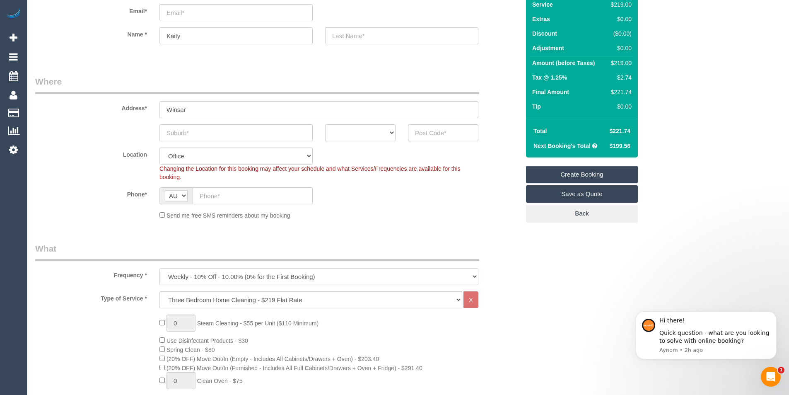
click at [221, 276] on select "One Time Cleaning Weekly - 10% Off - 10.00% (0% for the First Booking) Fortnigh…" at bounding box center [318, 276] width 319 height 17
click at [228, 277] on select "One Time Cleaning Weekly - 10% Off - 10.00% (0% for the First Booking) Fortnigh…" at bounding box center [318, 276] width 319 height 17
click at [228, 299] on select "Hourly Service - $70/h Hourly Service - $65/h Hourly Service - $60/h Hourly Ser…" at bounding box center [310, 299] width 303 height 17
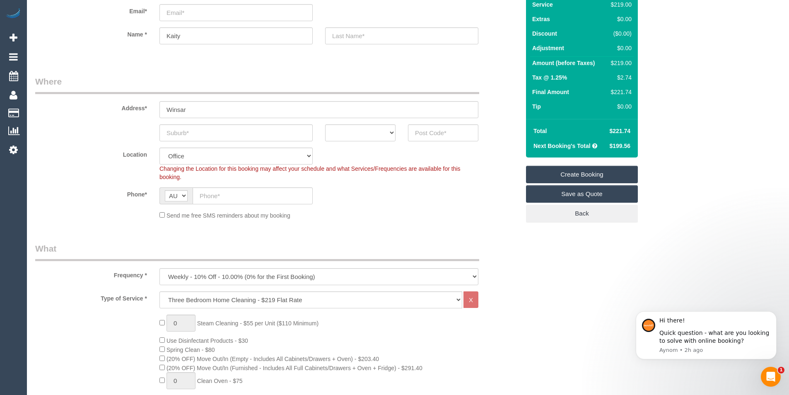
click at [310, 298] on select "Hourly Service - $70/h Hourly Service - $65/h Hourly Service - $60/h Hourly Ser…" at bounding box center [310, 299] width 303 height 17
select select "209"
click at [159, 291] on select "Hourly Service - $70/h Hourly Service - $65/h Hourly Service - $60/h Hourly Ser…" at bounding box center [310, 299] width 303 height 17
select select "1"
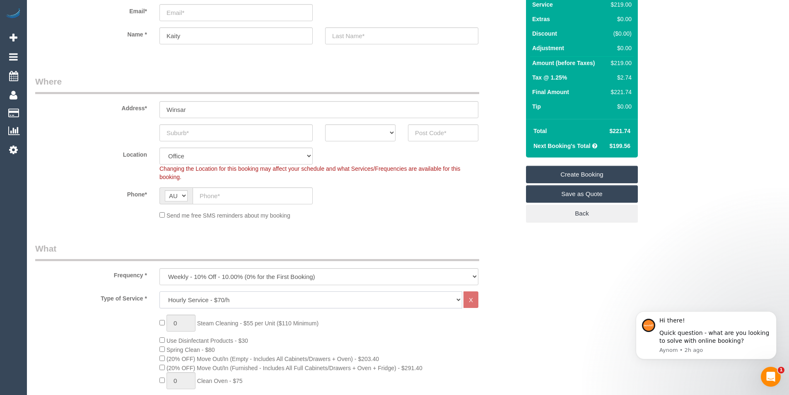
select select "120"
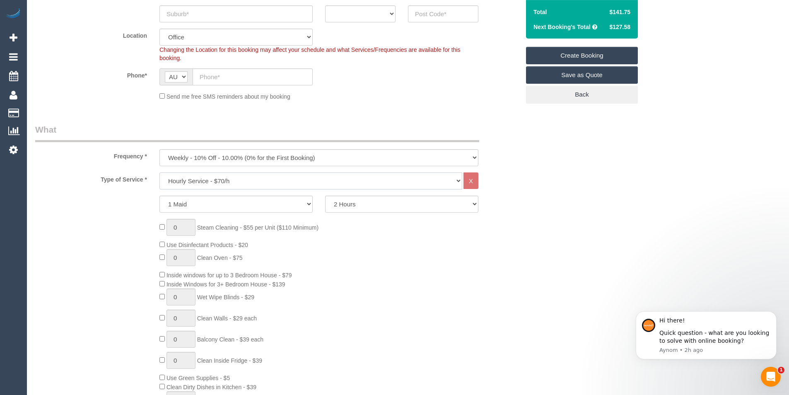
scroll to position [184, 0]
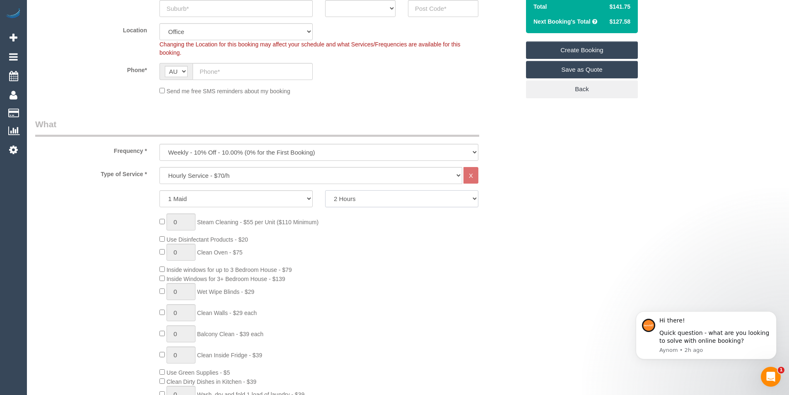
click at [384, 197] on select "2 Hours 2.5 Hours 3 Hours 3.5 Hours 4 Hours 4.5 Hours 5 Hours 5.5 Hours 6 Hours…" at bounding box center [401, 198] width 153 height 17
drag, startPoint x: 402, startPoint y: 292, endPoint x: 400, endPoint y: 288, distance: 4.5
click at [402, 292] on div "0 Steam Cleaning - $55 per Unit ($110 Minimum) Use Disinfectant Products - $20 …" at bounding box center [339, 335] width 373 height 245
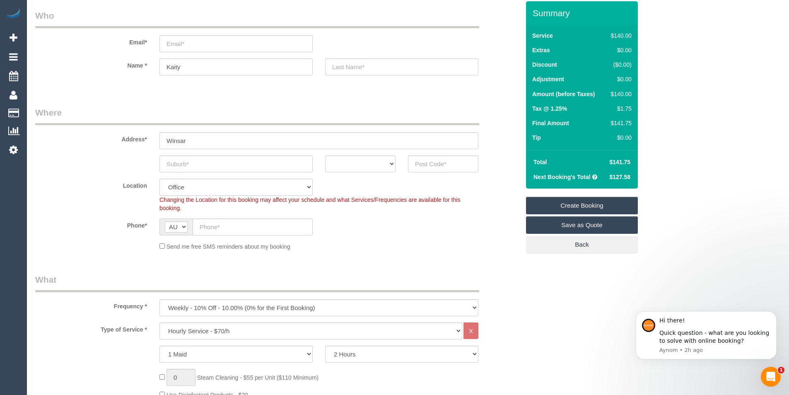
scroll to position [0, 0]
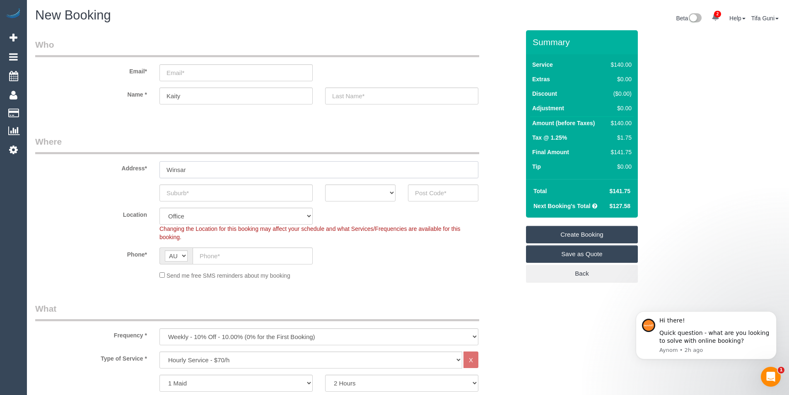
drag, startPoint x: 200, startPoint y: 171, endPoint x: 131, endPoint y: 187, distance: 70.7
click at [113, 189] on sui-booking-address "Address* [GEOGRAPHIC_DATA] ACT [GEOGRAPHIC_DATA] NT [GEOGRAPHIC_DATA] SA TAS [G…" at bounding box center [277, 168] width 484 height 66
click at [433, 190] on input "text" at bounding box center [443, 192] width 70 height 17
type input "3181"
click at [379, 190] on select "ACT [GEOGRAPHIC_DATA] NT [GEOGRAPHIC_DATA] SA TAS [GEOGRAPHIC_DATA] [GEOGRAPHIC…" at bounding box center [360, 192] width 70 height 17
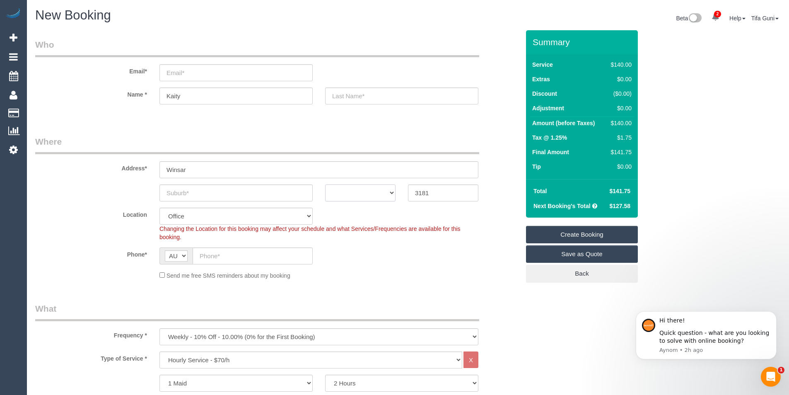
select select "55"
select select "object:2344"
select select "VIC"
click at [325, 184] on select "ACT [GEOGRAPHIC_DATA] NT [GEOGRAPHIC_DATA] SA TAS [GEOGRAPHIC_DATA] [GEOGRAPHIC…" at bounding box center [360, 192] width 70 height 17
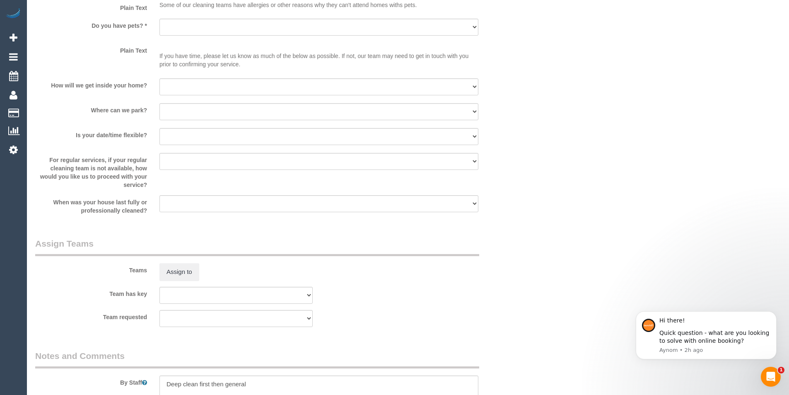
scroll to position [990, 0]
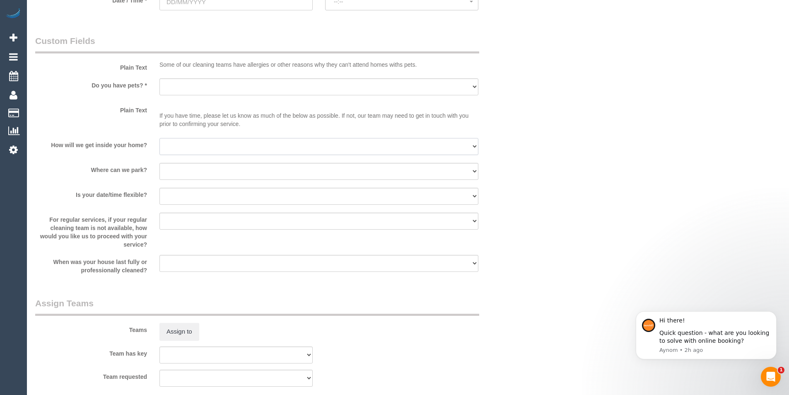
click at [207, 147] on select "I will be home Key will be left (please provide details below) Lock box/Access …" at bounding box center [318, 146] width 319 height 17
select select "number:16"
click at [159, 138] on select "I will be home Key will be left (please provide details below) Lock box/Access …" at bounding box center [318, 146] width 319 height 17
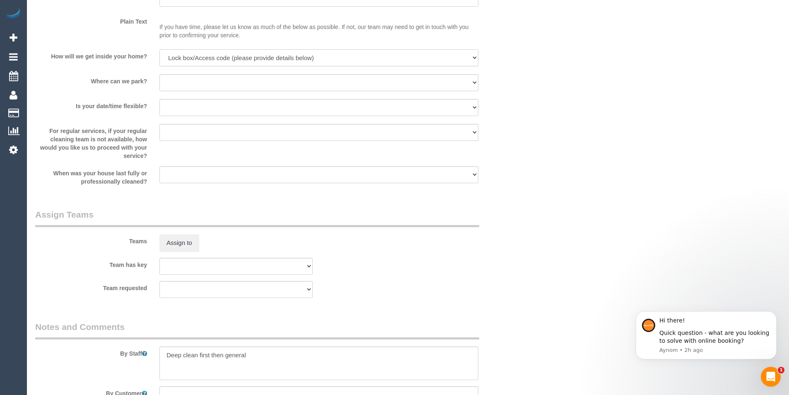
scroll to position [1155, 0]
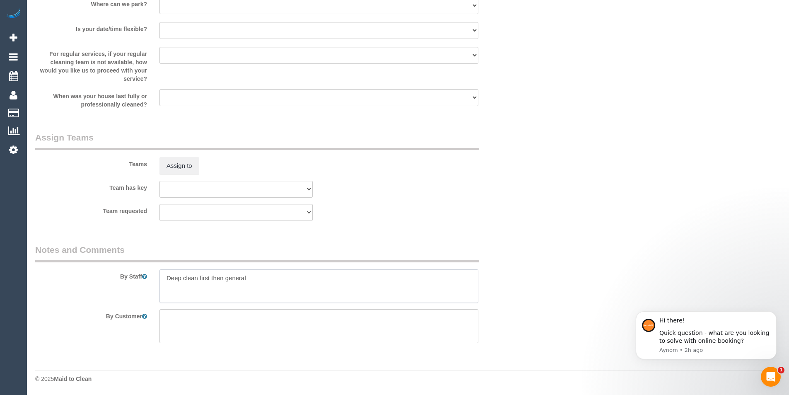
click at [252, 278] on textarea at bounding box center [318, 286] width 319 height 34
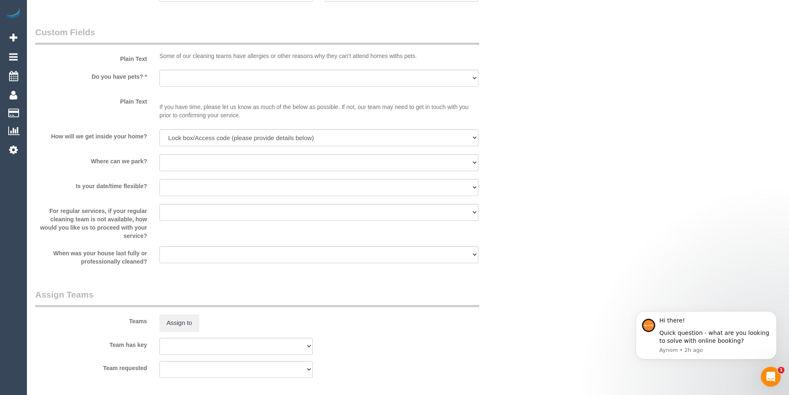
scroll to position [824, 0]
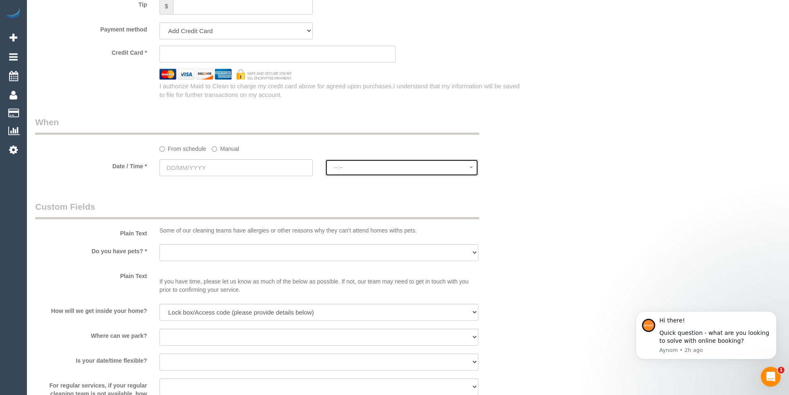
click at [356, 166] on span "--:--" at bounding box center [402, 167] width 136 height 7
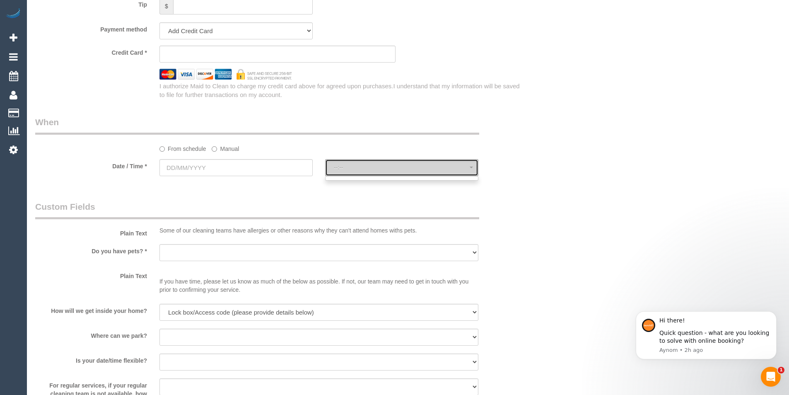
click at [356, 166] on span "--:--" at bounding box center [402, 167] width 136 height 7
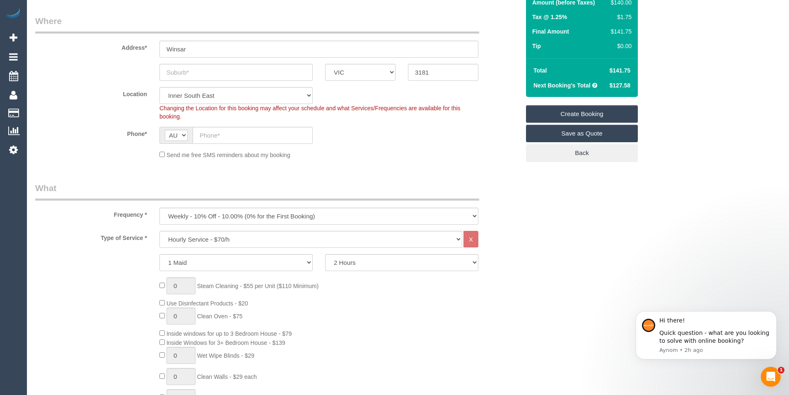
scroll to position [0, 0]
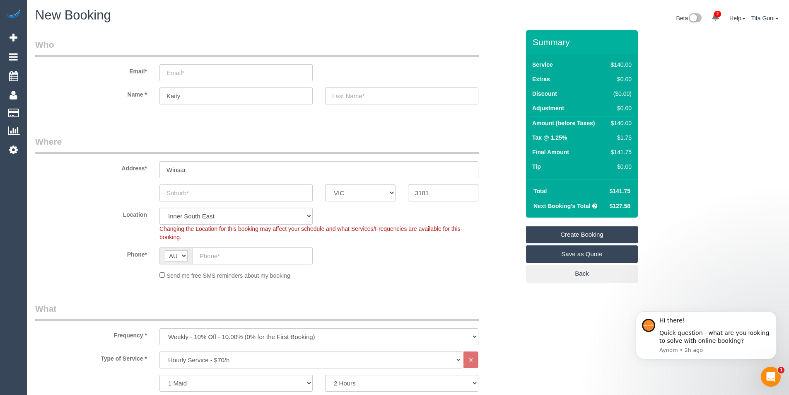
click at [178, 196] on input "text" at bounding box center [235, 192] width 153 height 17
click at [211, 197] on input "text" at bounding box center [235, 192] width 153 height 17
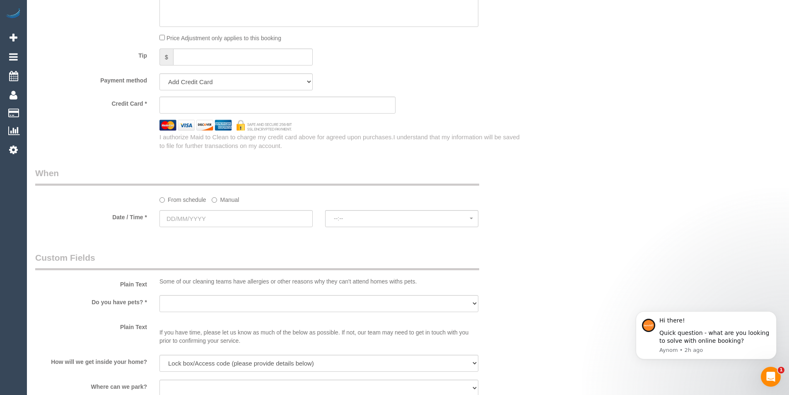
scroll to position [828, 0]
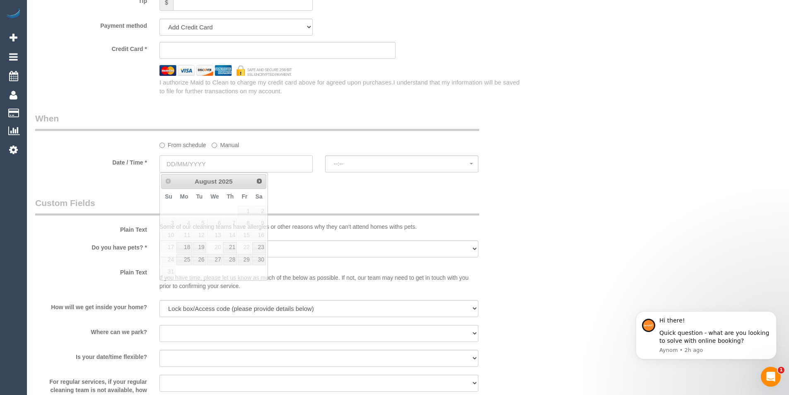
click at [212, 166] on input "text" at bounding box center [235, 163] width 153 height 17
click at [388, 202] on legend "Custom Fields" at bounding box center [257, 206] width 444 height 19
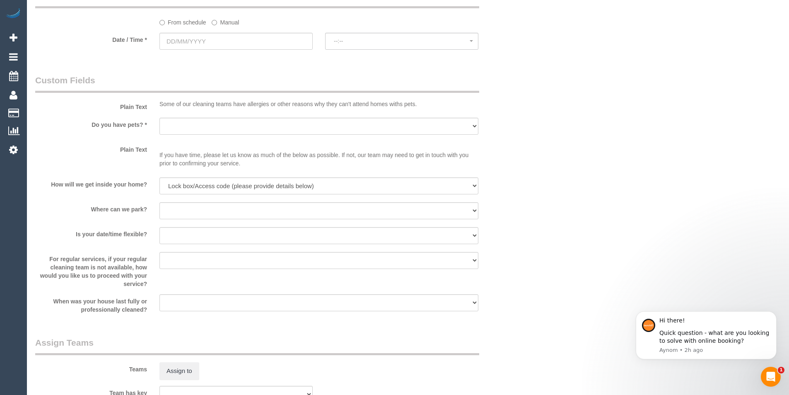
scroll to position [994, 0]
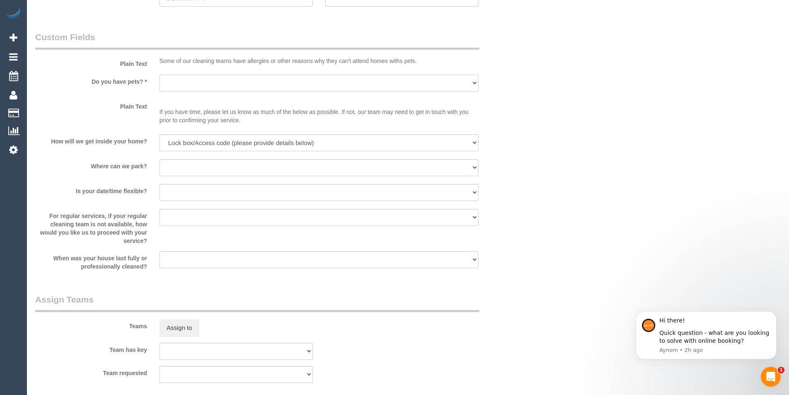
click at [192, 85] on select "Yes - Cats Yes - Dogs No pets Yes - Dogs and Cats Yes - Other" at bounding box center [318, 83] width 319 height 17
click at [191, 79] on select "Yes - Cats Yes - Dogs No pets Yes - Dogs and Cats Yes - Other" at bounding box center [318, 83] width 319 height 17
click at [191, 83] on select "Yes - Cats Yes - Dogs No pets Yes - Dogs and Cats Yes - Other" at bounding box center [318, 83] width 319 height 17
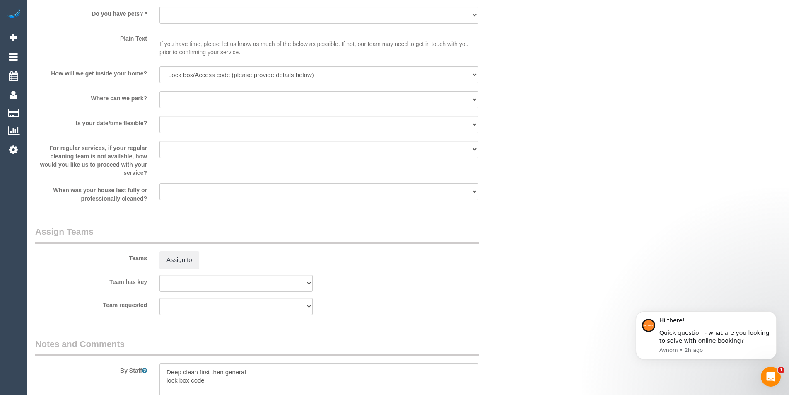
scroll to position [1155, 0]
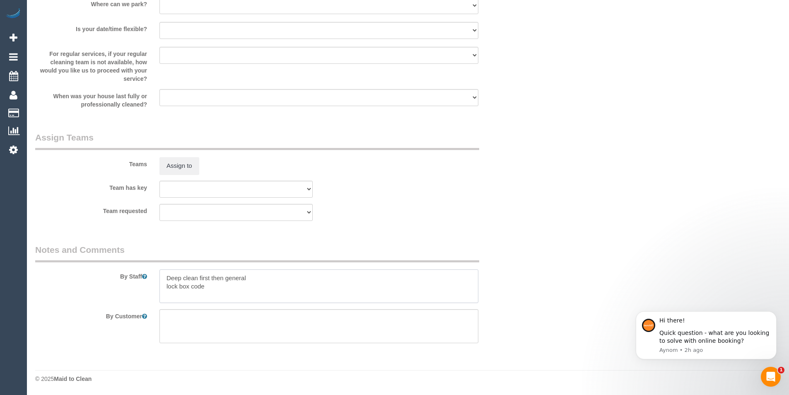
click at [209, 284] on textarea at bounding box center [318, 286] width 319 height 34
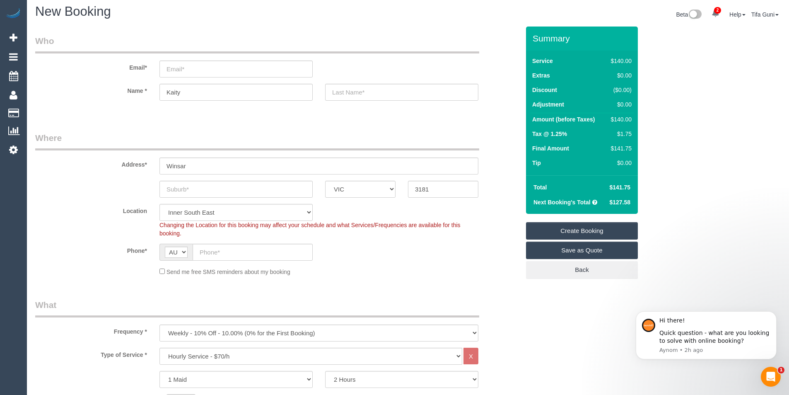
scroll to position [0, 0]
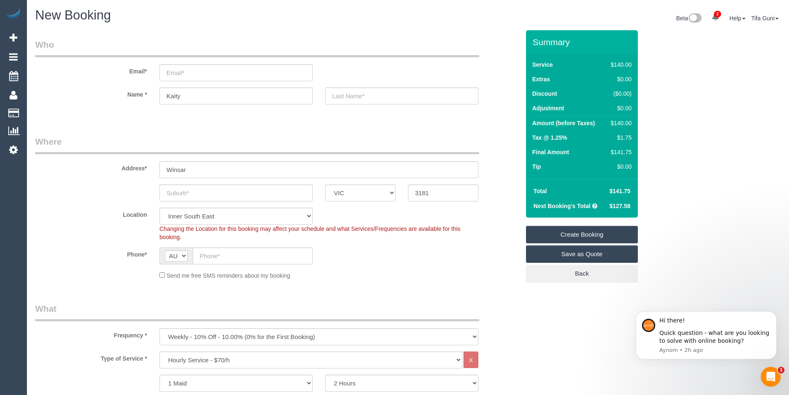
type textarea "Deep clean first then general lock box code cobwebs ceillings"
click at [189, 75] on input "email" at bounding box center [235, 72] width 153 height 17
drag, startPoint x: 249, startPoint y: 72, endPoint x: 133, endPoint y: 77, distance: 116.4
click at [133, 77] on div "Email* [DOMAIN_NAME]" at bounding box center [277, 60] width 497 height 43
type input "[DOMAIN_NAME]"
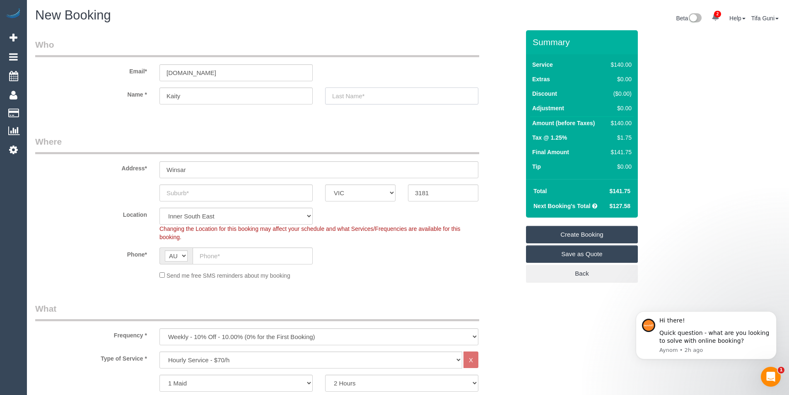
click at [347, 95] on sui-booking-customer "Email* [DOMAIN_NAME] Name * Kaity" at bounding box center [277, 76] width 484 height 74
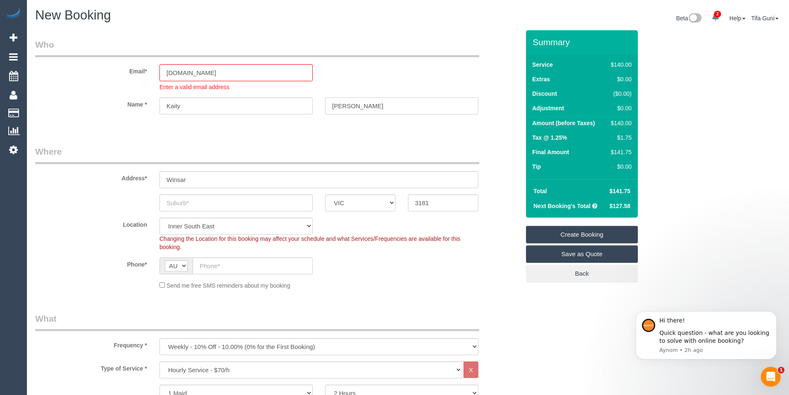
type input "[PERSON_NAME]"
click at [186, 108] on input "Kaity" at bounding box center [235, 105] width 153 height 17
